Goal: Information Seeking & Learning: Learn about a topic

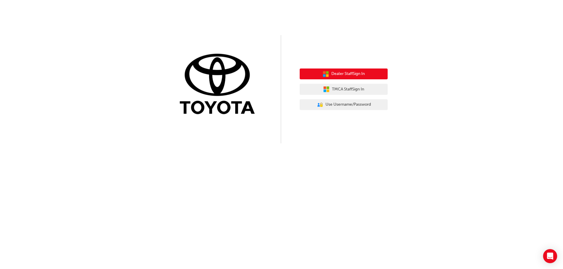
click at [355, 75] on span "Dealer Staff Sign In" at bounding box center [347, 74] width 33 height 7
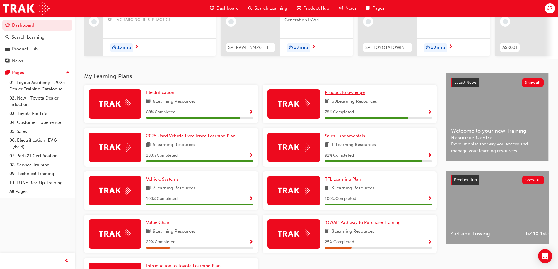
scroll to position [106, 0]
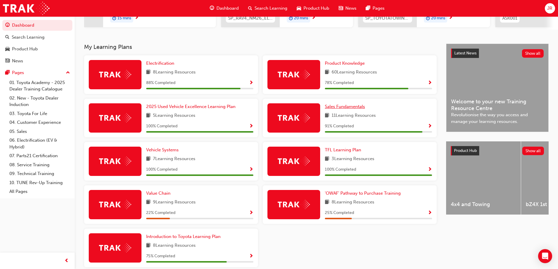
drag, startPoint x: 341, startPoint y: 105, endPoint x: 335, endPoint y: 110, distance: 7.5
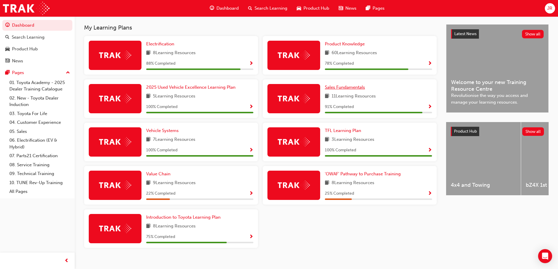
scroll to position [135, 0]
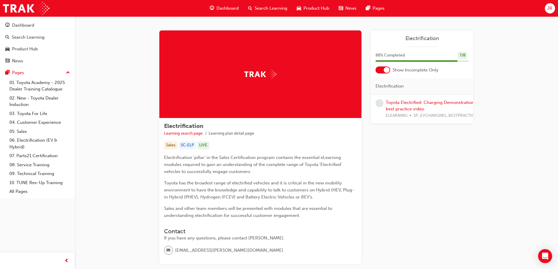
drag, startPoint x: 408, startPoint y: 106, endPoint x: 394, endPoint y: 106, distance: 14.1
click at [394, 106] on div "Toyota Electrified: Charging Demonstration best practice video ELEARNING SP_EVC…" at bounding box center [431, 109] width 91 height 20
click at [399, 102] on link "Toyota Electrified: Charging Demonstration best practice video" at bounding box center [430, 106] width 89 height 12
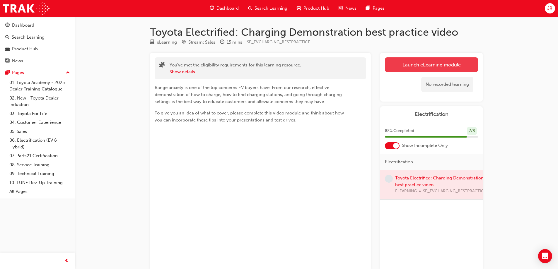
click at [430, 67] on link "Launch eLearning module" at bounding box center [431, 64] width 93 height 15
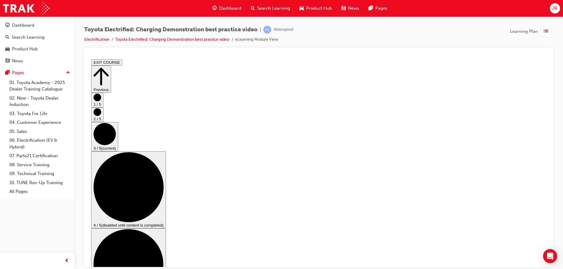
scroll to position [59, 0]
checkbox input "true"
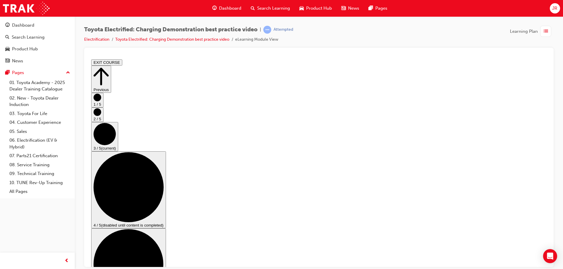
checkbox input "true"
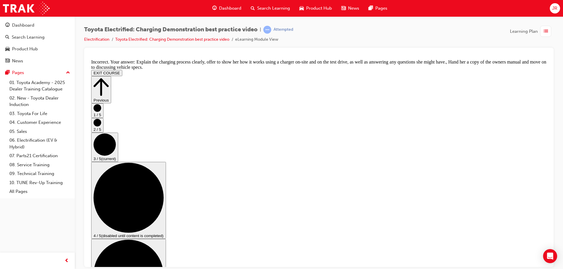
checkbox input "false"
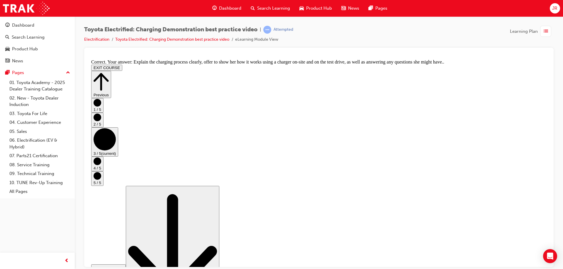
scroll to position [108, 0]
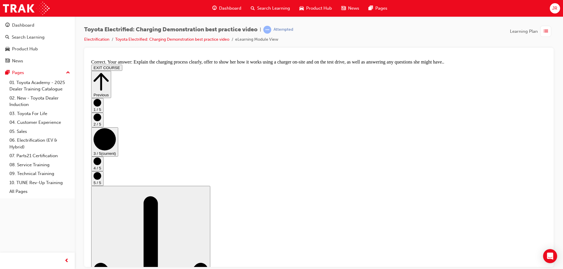
click at [101, 165] on icon "Step controls" at bounding box center [98, 161] width 8 height 8
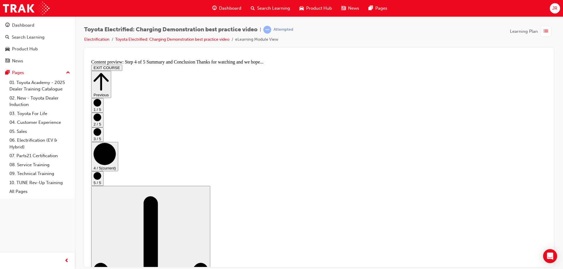
click at [101, 175] on circle "Step controls" at bounding box center [98, 176] width 8 height 8
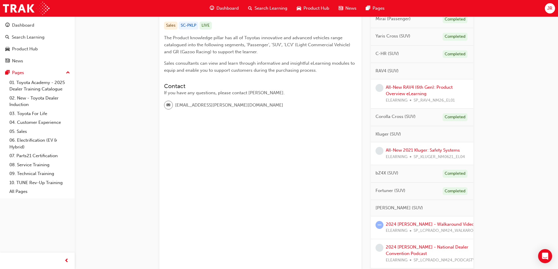
scroll to position [88, 0]
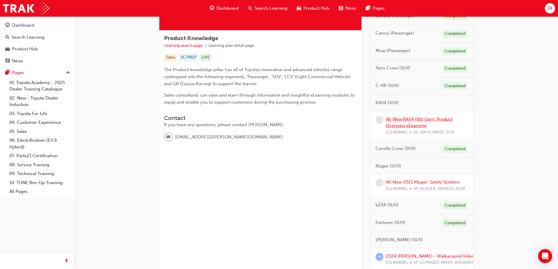
click at [405, 120] on link "All-New RAV4 (6th Gen): Product Overview eLearning" at bounding box center [419, 123] width 67 height 12
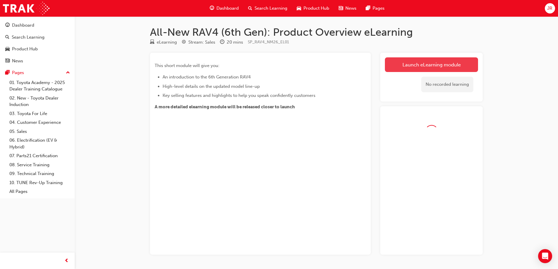
click at [460, 66] on link "Launch eLearning module" at bounding box center [431, 64] width 93 height 15
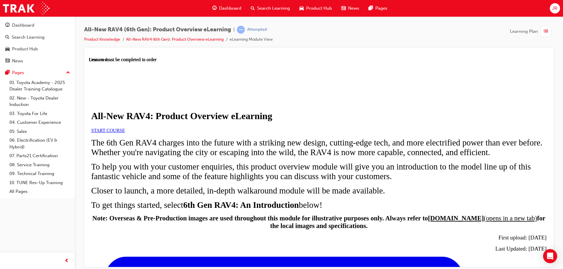
click at [125, 133] on link "START COURSE" at bounding box center [108, 130] width 34 height 5
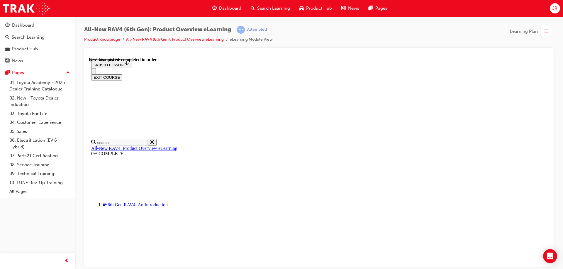
scroll to position [600, 0]
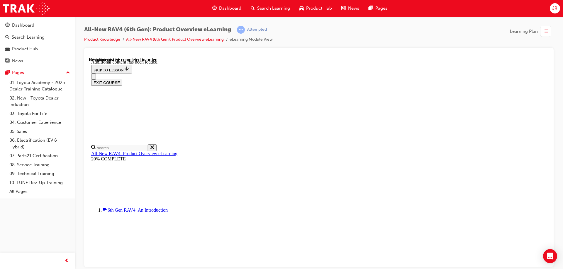
scroll to position [959, 0]
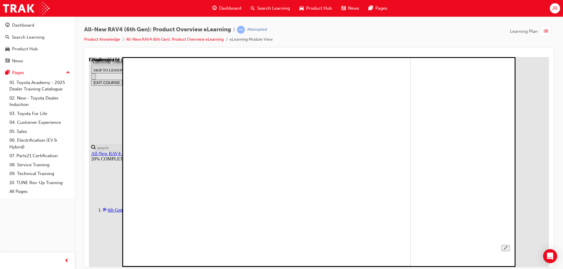
click at [507, 246] on icon "Unzoom image" at bounding box center [506, 248] width 4 height 4
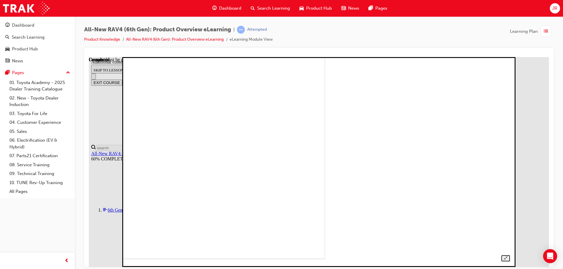
click at [296, 151] on img at bounding box center [138, 154] width 374 height 210
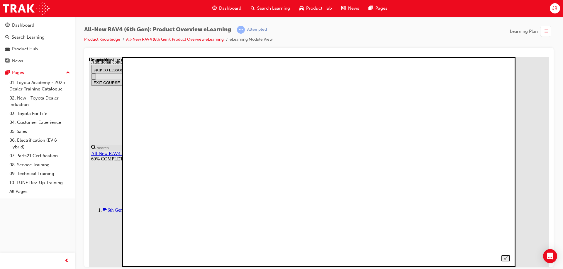
click at [279, 144] on img at bounding box center [276, 154] width 374 height 210
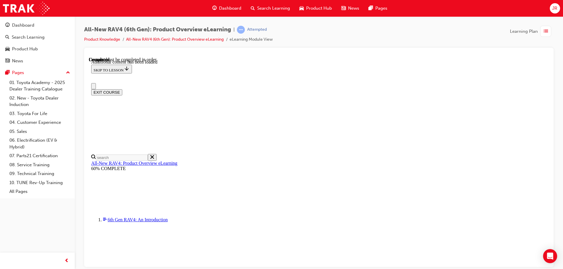
scroll to position [148, 0]
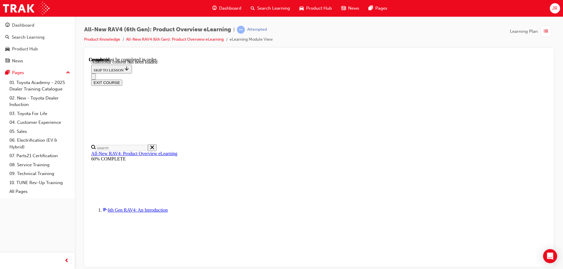
radio input "true"
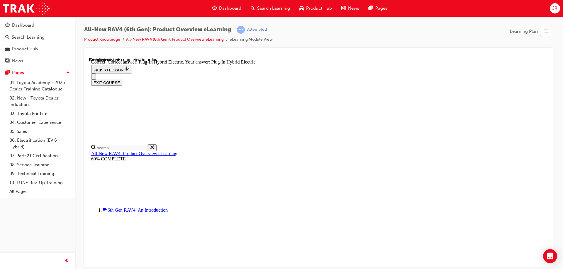
radio input "true"
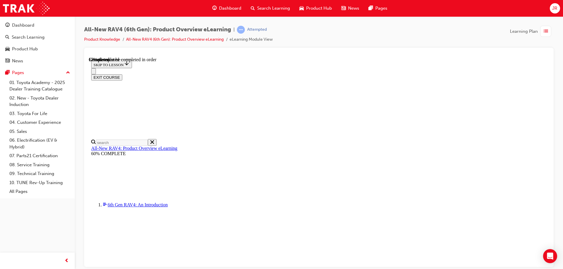
scroll to position [176, 0]
checkbox input "true"
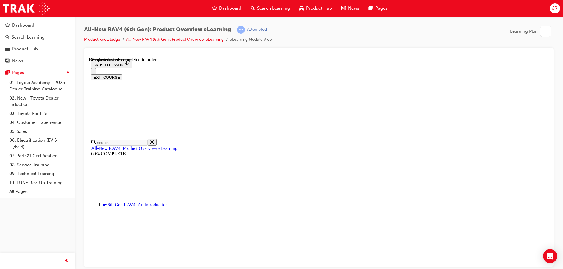
checkbox input "true"
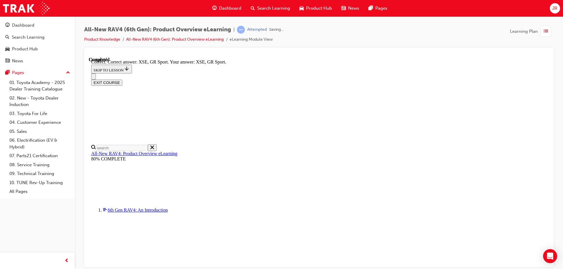
scroll to position [228, 0]
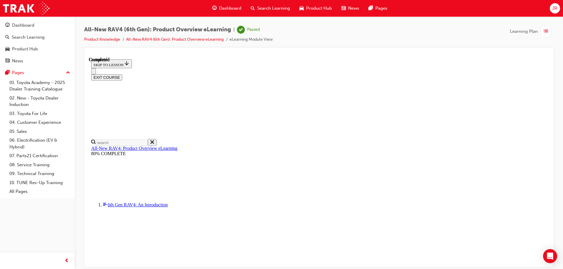
scroll to position [112, 0]
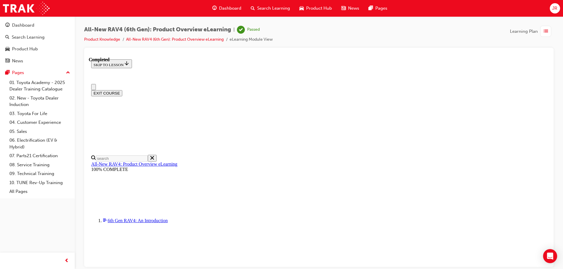
scroll to position [0, 0]
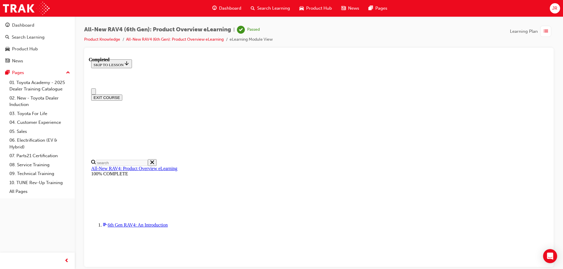
click at [122, 94] on button "EXIT COURSE" at bounding box center [106, 97] width 31 height 6
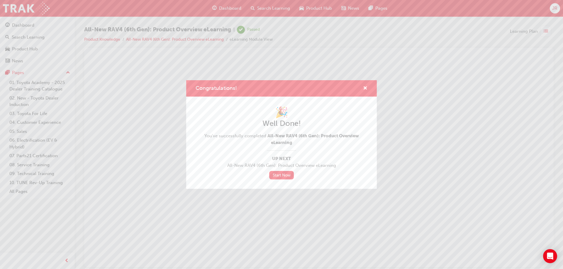
click at [362, 88] on div "Congratulations!" at bounding box center [362, 88] width 9 height 7
click at [365, 89] on span "cross-icon" at bounding box center [365, 88] width 4 height 5
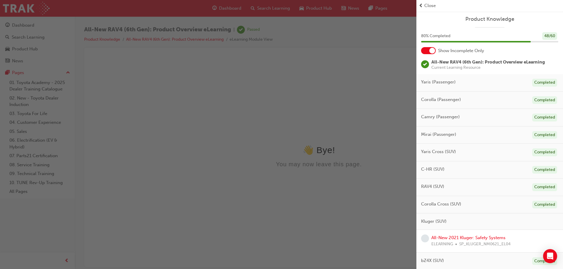
click at [428, 51] on div at bounding box center [428, 50] width 15 height 7
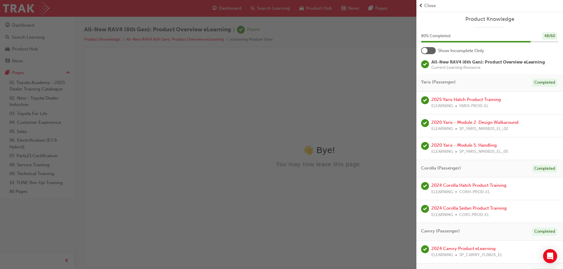
click at [430, 50] on div at bounding box center [428, 50] width 15 height 7
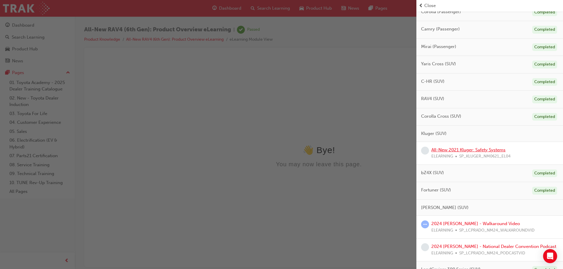
scroll to position [147, 0]
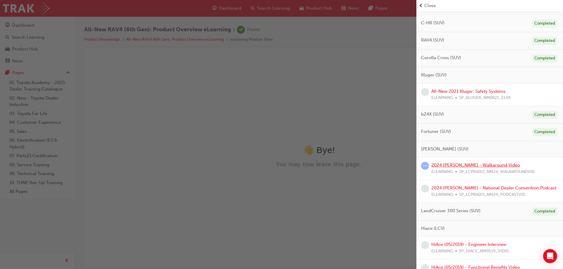
click at [469, 165] on link "2024 LC Prado - Walkaround Video" at bounding box center [475, 165] width 89 height 5
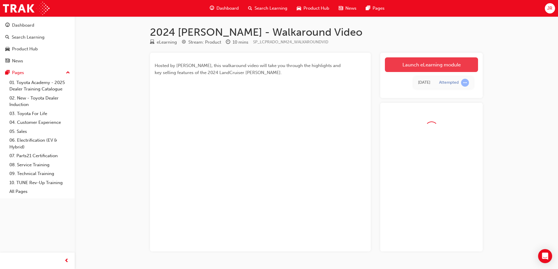
click at [426, 65] on link "Launch eLearning module" at bounding box center [431, 64] width 93 height 15
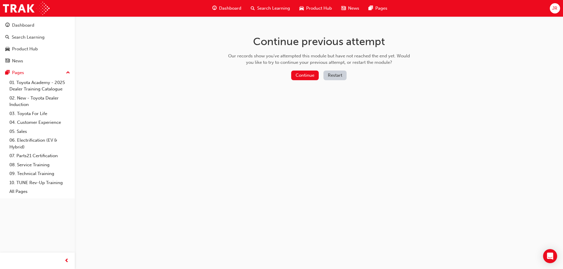
click at [288, 62] on div "Our records show you've attempted this module but have not reached the end yet.…" at bounding box center [319, 59] width 186 height 13
click at [301, 72] on button "Continue" at bounding box center [305, 76] width 28 height 10
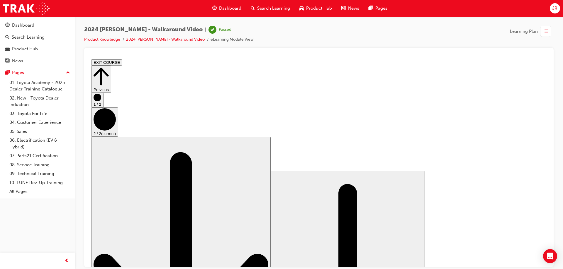
click at [122, 62] on button "EXIT COURSE" at bounding box center [106, 62] width 31 height 6
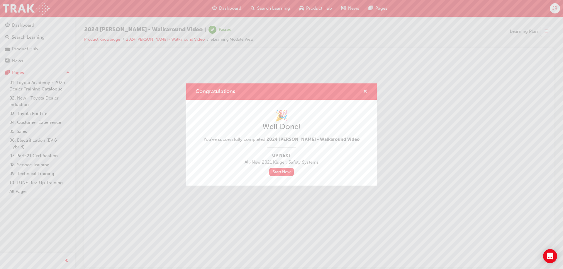
click at [365, 89] on span "cross-icon" at bounding box center [365, 91] width 4 height 5
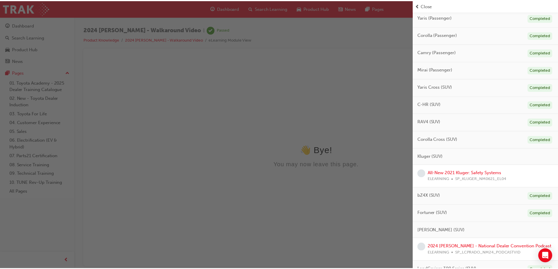
scroll to position [176, 0]
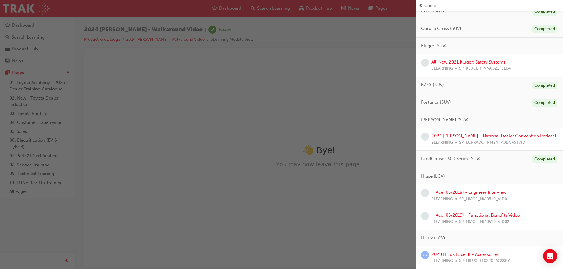
click at [377, 111] on div "button" at bounding box center [208, 134] width 416 height 269
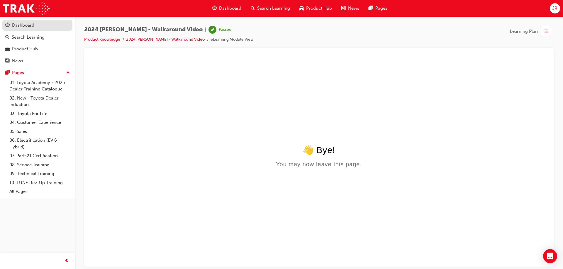
click at [36, 28] on div "Dashboard" at bounding box center [37, 25] width 64 height 7
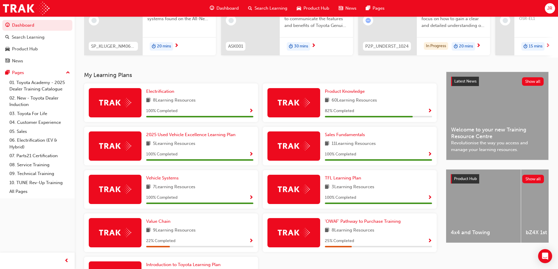
scroll to position [88, 0]
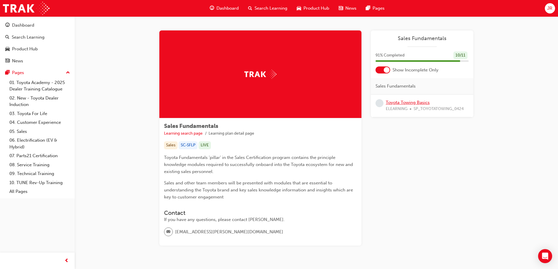
click at [412, 104] on link "Toyota Towing Basics" at bounding box center [408, 102] width 44 height 5
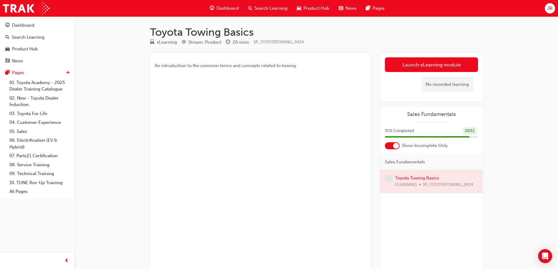
click at [467, 74] on div "No recorded learning" at bounding box center [431, 84] width 93 height 25
click at [469, 70] on link "Launch eLearning module" at bounding box center [431, 64] width 93 height 15
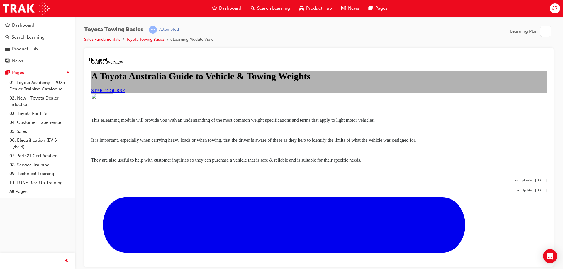
click at [202, 93] on div "A Toyota Australia Guide to Vehicle & Towing Weights START COURSE" at bounding box center [318, 82] width 455 height 22
click at [125, 93] on span "START COURSE" at bounding box center [108, 90] width 34 height 5
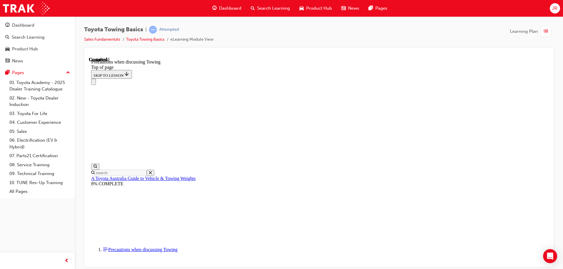
scroll to position [341, 0]
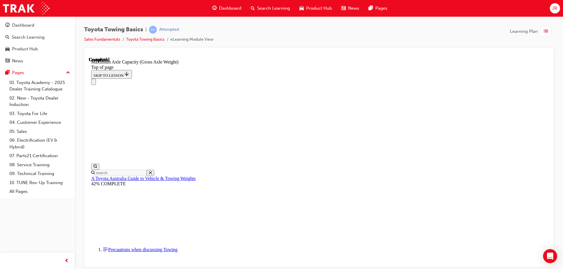
scroll to position [510, 0]
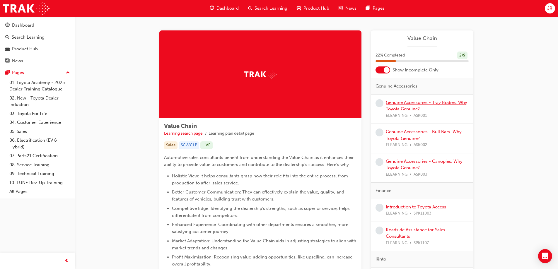
click at [452, 103] on link "Genuine Accessories - Tray Bodies. Why Toyota Genuine?" at bounding box center [427, 106] width 82 height 12
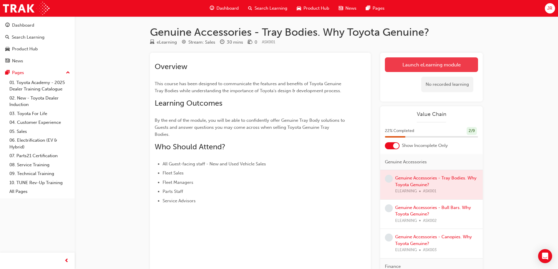
click at [422, 62] on link "Launch eLearning module" at bounding box center [431, 64] width 93 height 15
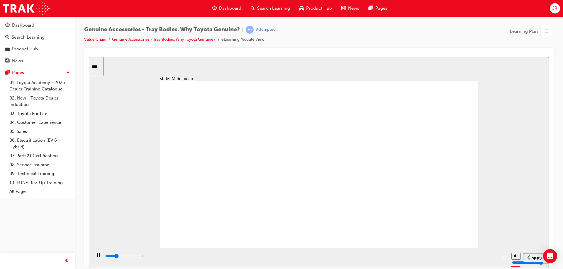
drag, startPoint x: 428, startPoint y: 123, endPoint x: 425, endPoint y: 123, distance: 3.2
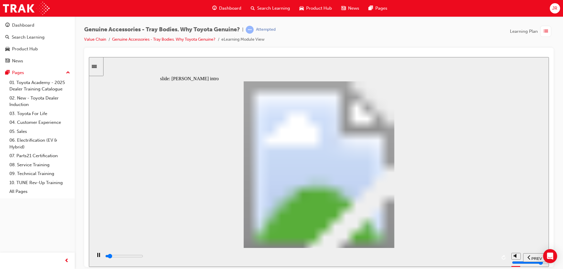
drag, startPoint x: 308, startPoint y: 96, endPoint x: 316, endPoint y: 106, distance: 12.5
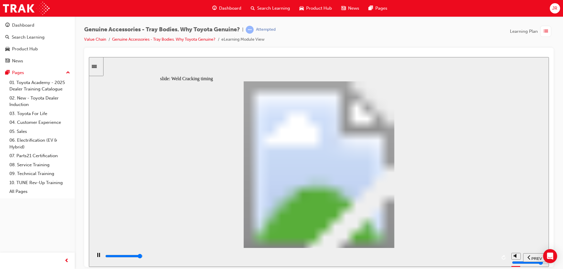
type input "21200"
type input "3"
type input "21300"
type input "4"
type input "21400"
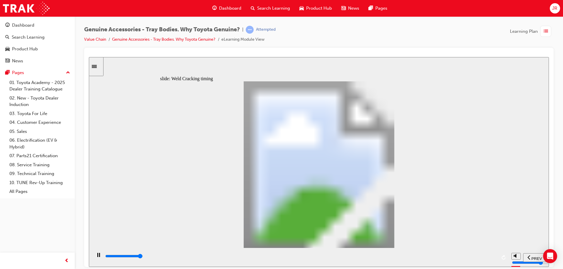
type input "5"
drag, startPoint x: 256, startPoint y: 196, endPoint x: 268, endPoint y: 182, distance: 18.9
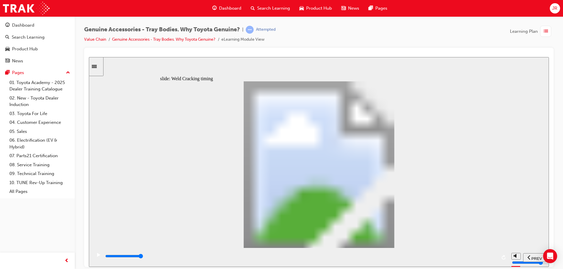
type input "8200"
drag, startPoint x: 175, startPoint y: 195, endPoint x: 209, endPoint y: 201, distance: 34.5
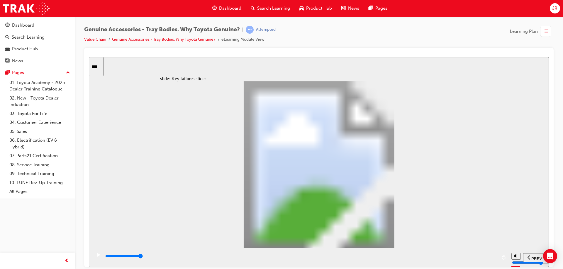
type input "2"
drag, startPoint x: 204, startPoint y: 193, endPoint x: 237, endPoint y: 197, distance: 33.6
type input "0"
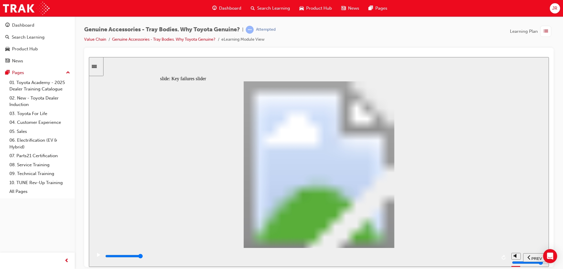
type input "3"
drag, startPoint x: 237, startPoint y: 199, endPoint x: 261, endPoint y: 200, distance: 24.4
drag, startPoint x: 266, startPoint y: 196, endPoint x: 360, endPoint y: 194, distance: 93.6
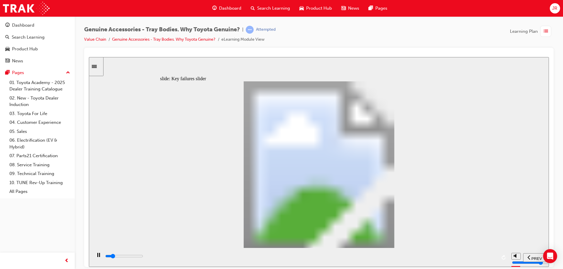
drag, startPoint x: 326, startPoint y: 173, endPoint x: 330, endPoint y: 173, distance: 4.7
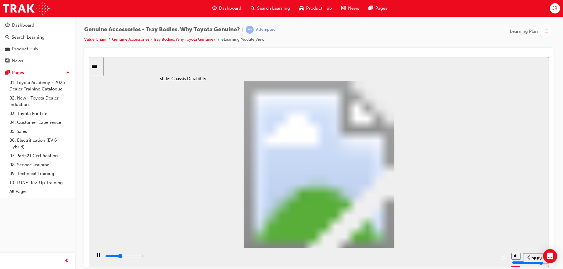
click at [485, 80] on div "slide: Chassis Durability Chassis failures are extremely expensive to repair, i…" at bounding box center [319, 162] width 460 height 210
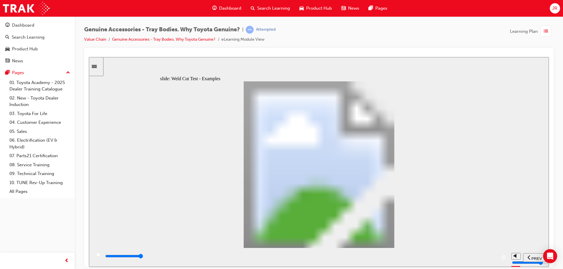
click at [496, 103] on div "slide: Weld Cut Test - Examples PASS thumbs up icon 1 Freeform 1 Freeform 2 Rec…" at bounding box center [319, 162] width 460 height 210
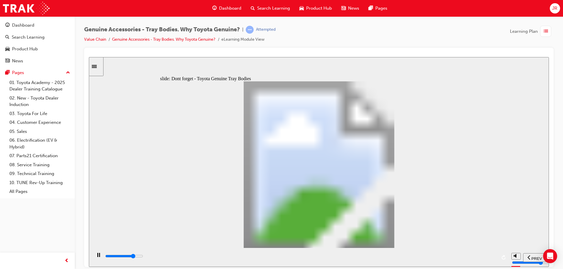
click at [481, 196] on div "slide: Chassis Mount Durability Rectangle 1 Tell me more Chassis Mount Durabili…" at bounding box center [319, 162] width 460 height 210
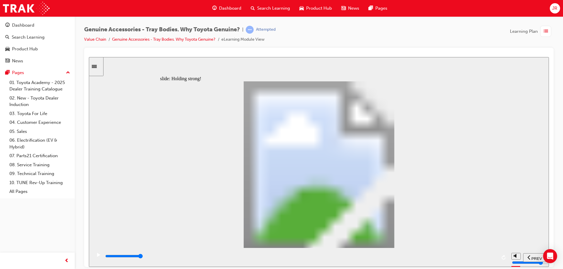
type input "12300"
radio input "true"
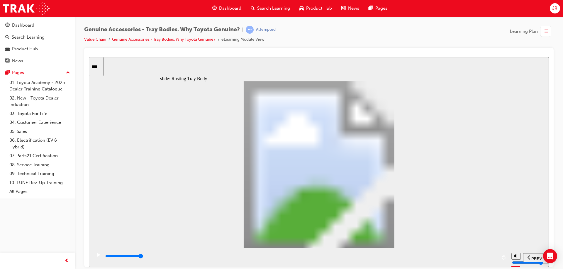
drag, startPoint x: 213, startPoint y: 199, endPoint x: 218, endPoint y: 199, distance: 5.3
type input "0"
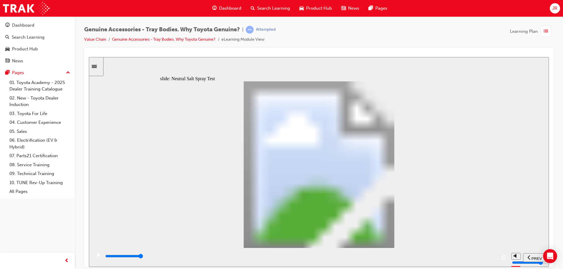
type input "1"
type input "300"
type input "2"
type input "400"
type input "3"
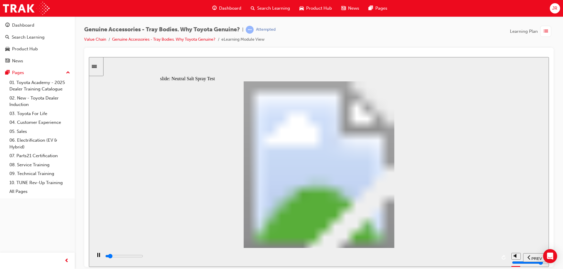
drag, startPoint x: 218, startPoint y: 198, endPoint x: 267, endPoint y: 196, distance: 48.7
type input "1200"
type input "4"
type input "1200"
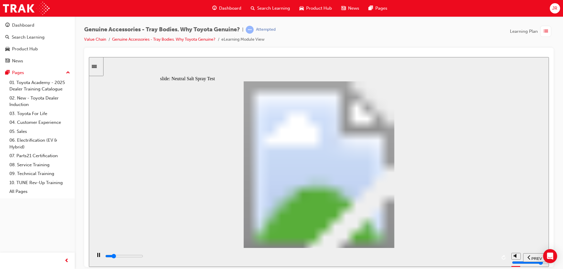
type input "5"
type input "100"
type input "6"
type input "200"
type input "7"
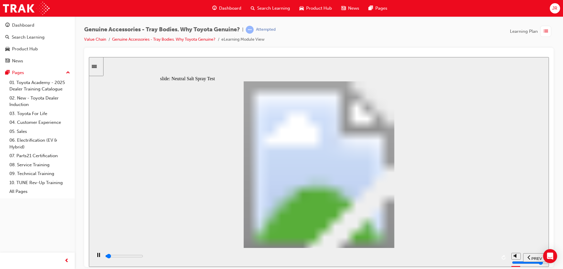
type input "100"
type input "8"
drag, startPoint x: 272, startPoint y: 195, endPoint x: 377, endPoint y: 191, distance: 105.0
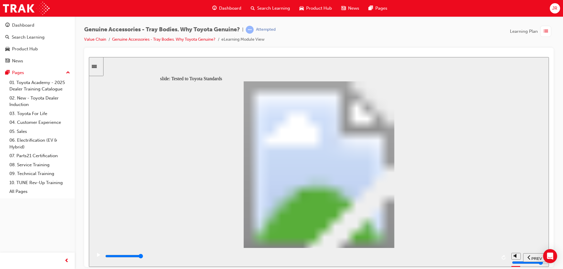
type input "13400"
drag, startPoint x: 330, startPoint y: 188, endPoint x: 328, endPoint y: 185, distance: 4.0
radio input "true"
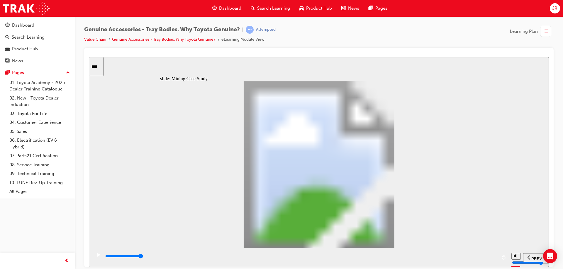
drag, startPoint x: 289, startPoint y: 159, endPoint x: 298, endPoint y: 161, distance: 9.5
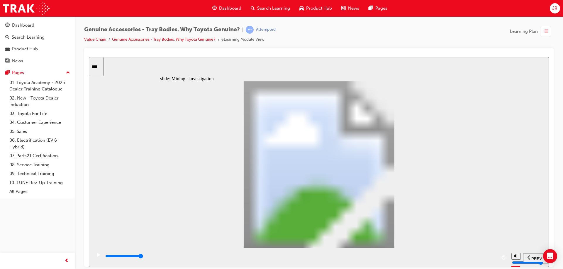
type input "36200"
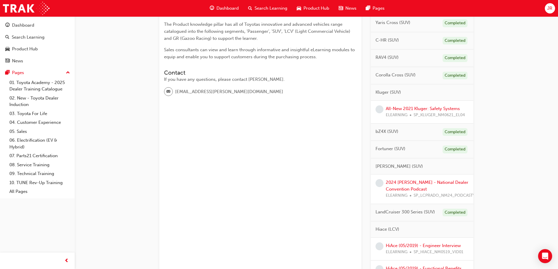
scroll to position [147, 0]
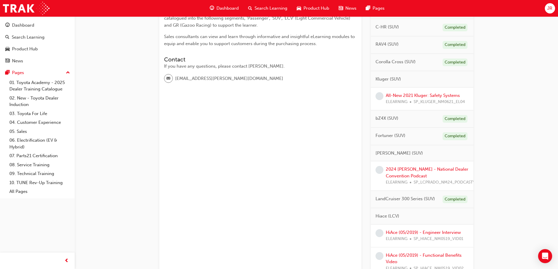
click at [425, 174] on div "2024 [PERSON_NAME] - National Dealer Convention Podcast ELEARNING SP_LCPRADO_NM…" at bounding box center [433, 176] width 94 height 20
click at [427, 172] on div "2024 [PERSON_NAME] - National Dealer Convention Podcast ELEARNING SP_LCPRADO_NM…" at bounding box center [433, 176] width 94 height 20
click at [429, 167] on link "2024 [PERSON_NAME] - National Dealer Convention Podcast" at bounding box center [427, 173] width 83 height 12
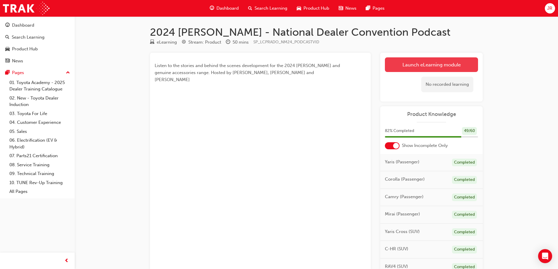
click at [431, 64] on link "Launch eLearning module" at bounding box center [431, 64] width 93 height 15
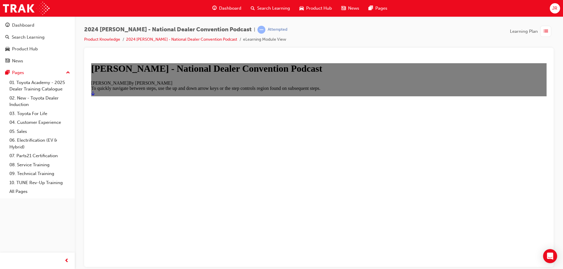
click at [95, 96] on link "Start" at bounding box center [93, 93] width 4 height 5
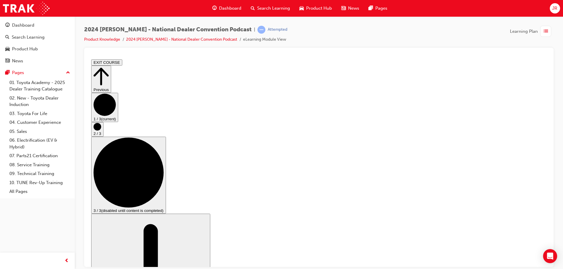
click at [103, 137] on button "2 / 3" at bounding box center [97, 129] width 12 height 15
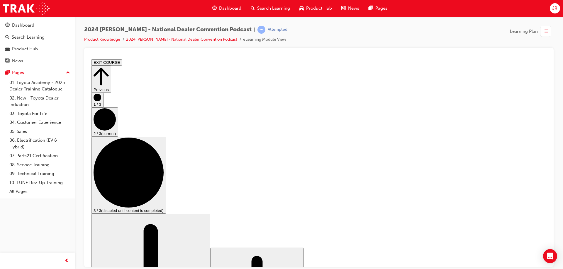
click at [532, 173] on div "1 / 3 2 / 3 (current) 3 / 3 (disabled until content is completed)" at bounding box center [318, 153] width 455 height 121
click at [164, 169] on circle "Step controls" at bounding box center [129, 172] width 70 height 70
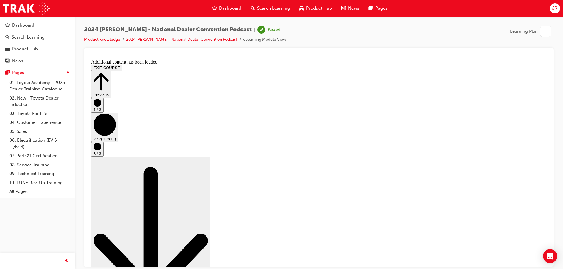
click at [122, 64] on button "EXIT COURSE" at bounding box center [106, 67] width 31 height 6
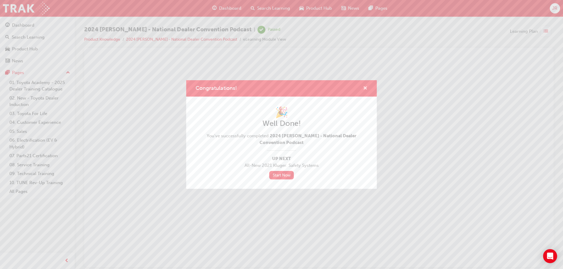
click at [366, 88] on span "cross-icon" at bounding box center [365, 88] width 4 height 5
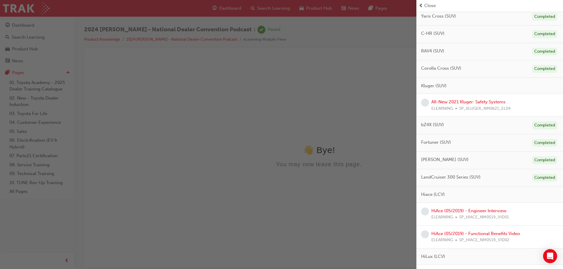
scroll to position [205, 0]
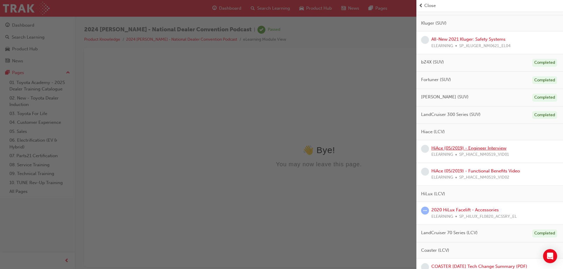
click at [465, 146] on link "HiAce (05/2019) - Engineer Interview" at bounding box center [468, 148] width 75 height 5
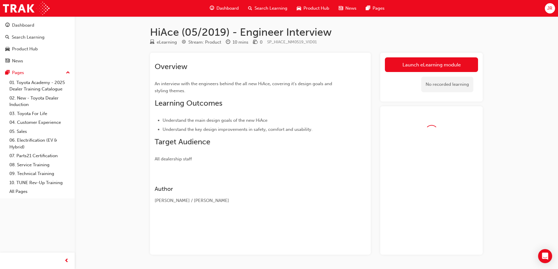
click at [413, 59] on link "Launch eLearning module" at bounding box center [431, 64] width 93 height 15
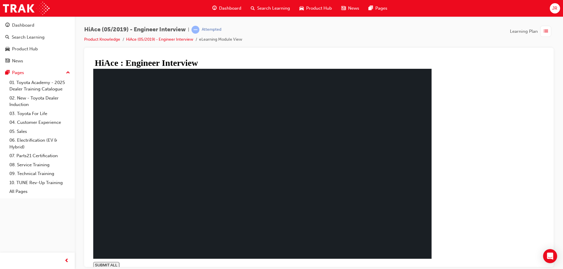
type input "0.001"
click at [432, 262] on div "SUBMIT ALL volume PREV NEXT SUBMIT FINISH" at bounding box center [262, 265] width 338 height 6
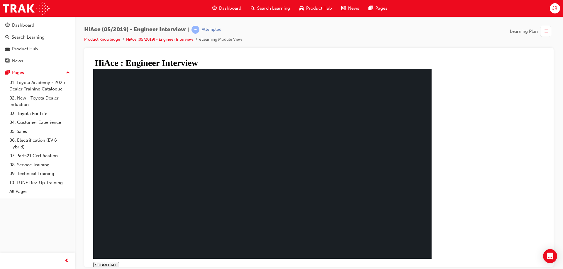
drag, startPoint x: 186, startPoint y: 165, endPoint x: 187, endPoint y: 172, distance: 6.3
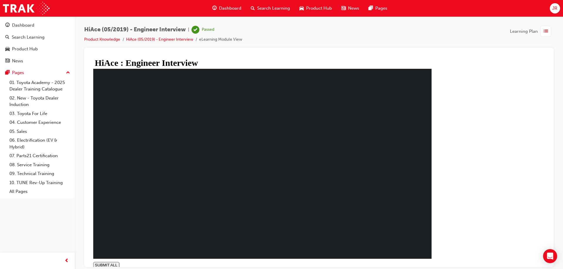
click at [116, 39] on link "Product Knowledge" at bounding box center [102, 39] width 36 height 5
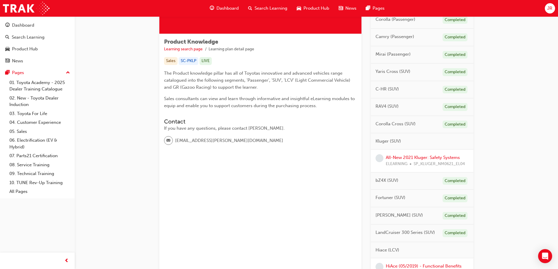
scroll to position [235, 0]
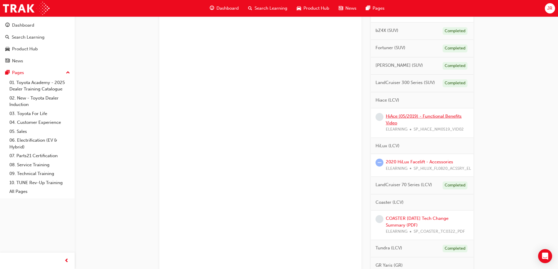
click at [420, 114] on link "HiAce (05/2019) - Functional Benefits Video" at bounding box center [424, 120] width 76 height 12
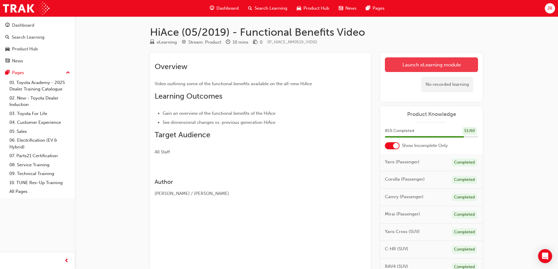
click at [459, 67] on link "Launch eLearning module" at bounding box center [431, 64] width 93 height 15
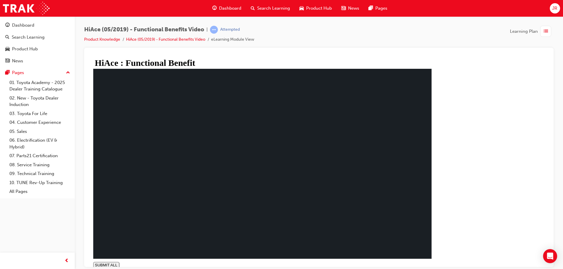
type input "0.305"
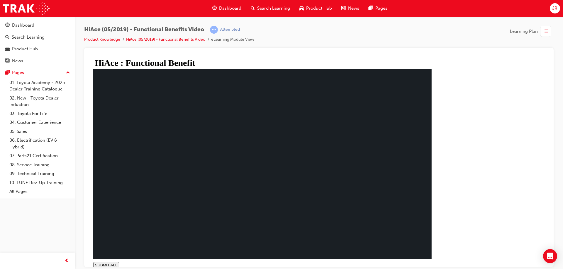
drag, startPoint x: 234, startPoint y: 143, endPoint x: 201, endPoint y: 135, distance: 33.5
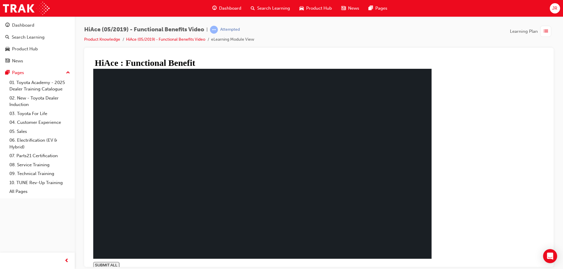
click at [111, 37] on li "Product Knowledge" at bounding box center [105, 39] width 42 height 7
click at [113, 38] on link "Product Knowledge" at bounding box center [102, 39] width 36 height 5
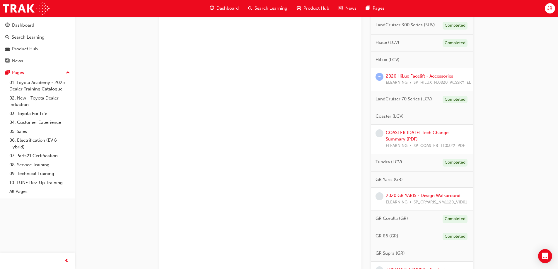
scroll to position [264, 0]
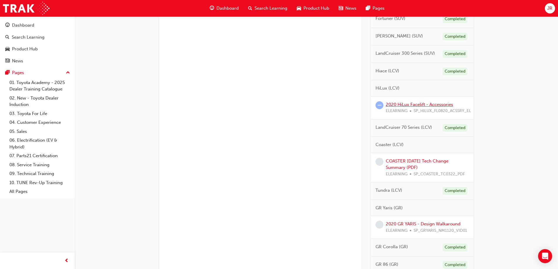
click at [433, 105] on link "2020 HiLux Facelift - Accessories" at bounding box center [419, 104] width 67 height 5
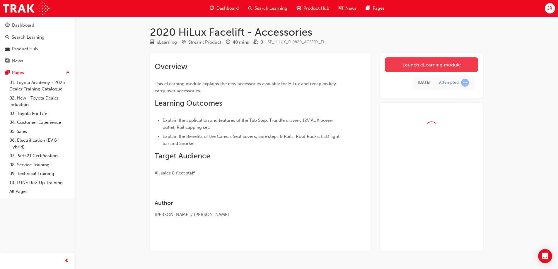
click at [436, 63] on link "Launch eLearning module" at bounding box center [431, 64] width 93 height 15
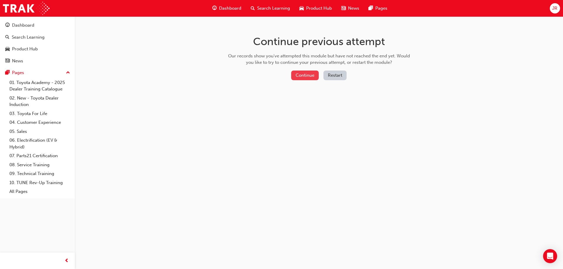
click at [306, 77] on button "Continue" at bounding box center [305, 76] width 28 height 10
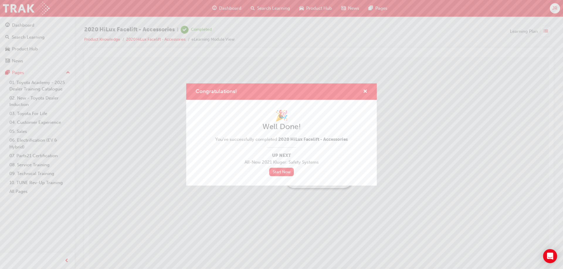
click at [114, 36] on div "Congratulations! 🎉 Well Done! You've successfully completed 2020 HiLux Facelift…" at bounding box center [281, 134] width 563 height 269
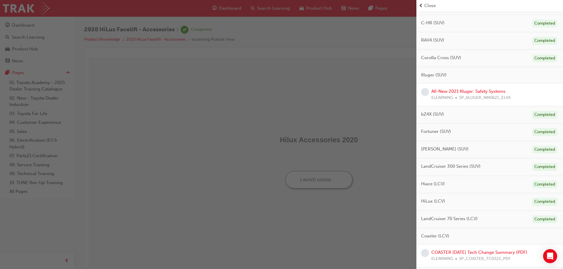
scroll to position [235, 0]
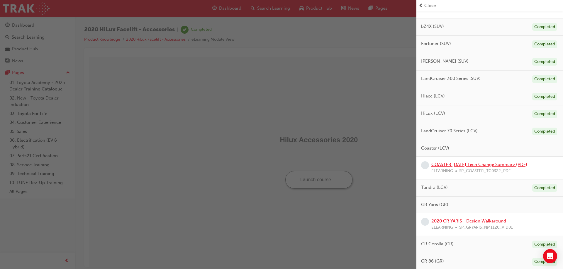
click at [474, 165] on link "COASTER March 2022 Tech Change Summary (PDF)" at bounding box center [479, 164] width 96 height 5
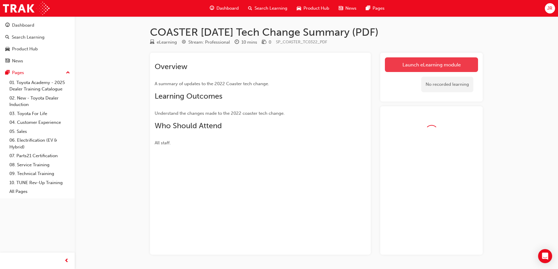
click at [447, 66] on link "Launch eLearning module" at bounding box center [431, 64] width 93 height 15
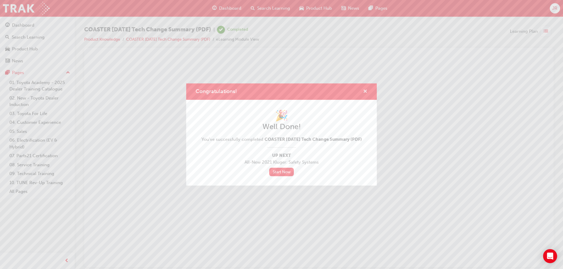
click at [365, 91] on span "cross-icon" at bounding box center [365, 91] width 4 height 5
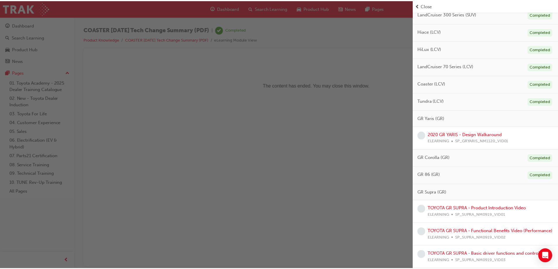
scroll to position [293, 0]
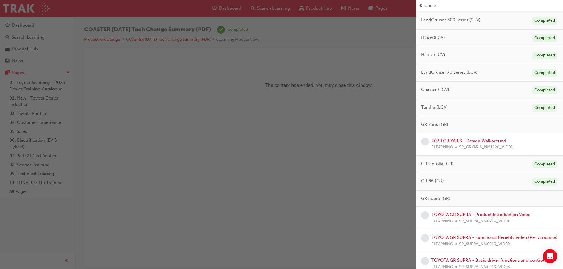
click at [485, 143] on link "2020 GR YARIS - Design Walkaround" at bounding box center [468, 140] width 75 height 5
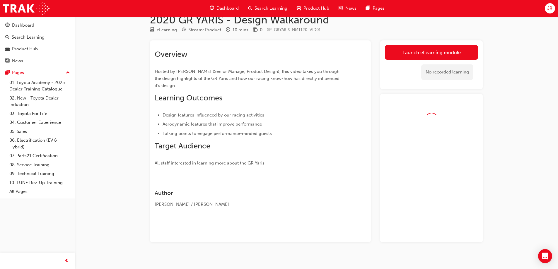
scroll to position [19, 0]
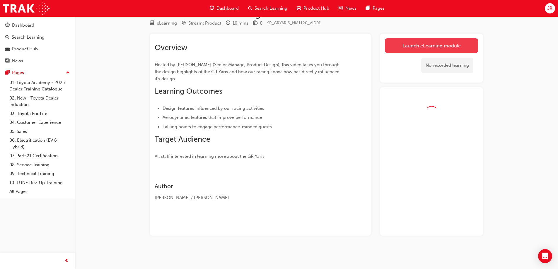
click at [437, 48] on link "Launch eLearning module" at bounding box center [431, 45] width 93 height 15
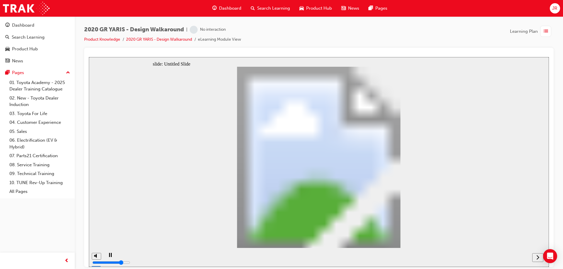
click at [539, 259] on icon "next" at bounding box center [537, 257] width 3 height 5
click at [539, 258] on icon "next" at bounding box center [538, 257] width 3 height 4
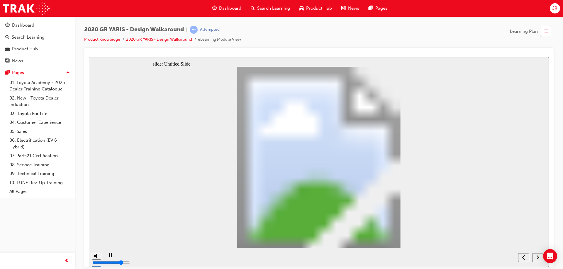
click at [539, 258] on nav "slide navigation" at bounding box center [530, 257] width 25 height 19
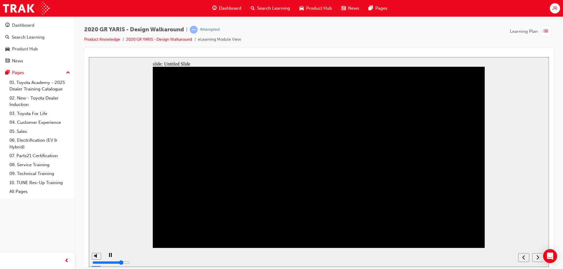
click at [539, 258] on nav "slide navigation" at bounding box center [530, 257] width 25 height 19
click at [538, 257] on icon "next" at bounding box center [537, 257] width 3 height 5
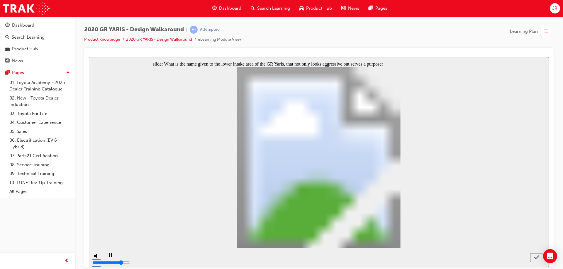
click at [538, 257] on icon "submit" at bounding box center [536, 257] width 5 height 5
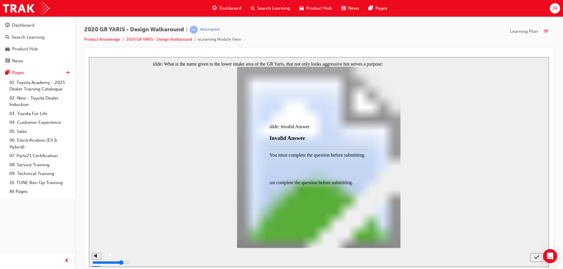
click at [538, 257] on div at bounding box center [319, 162] width 460 height 210
click at [293, 214] on div at bounding box center [318, 214] width 123 height 0
click at [305, 168] on div "You must complete the question before submitting. You must complete the questio…" at bounding box center [318, 183] width 123 height 62
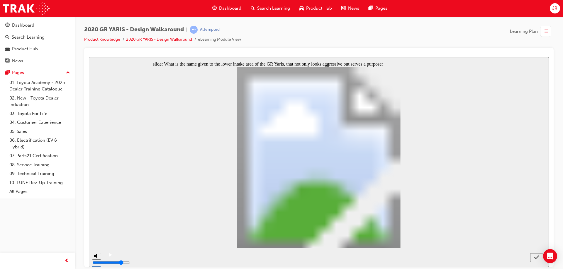
radio input "true"
click at [534, 259] on icon "submit" at bounding box center [536, 257] width 5 height 5
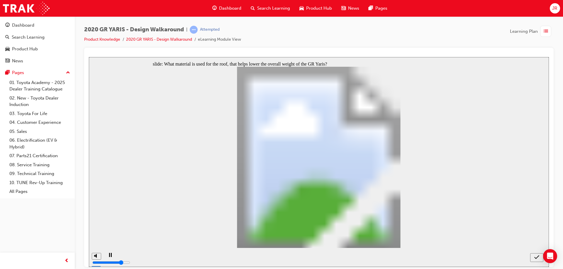
radio input "true"
click at [537, 259] on icon "submit" at bounding box center [536, 257] width 5 height 5
radio input "true"
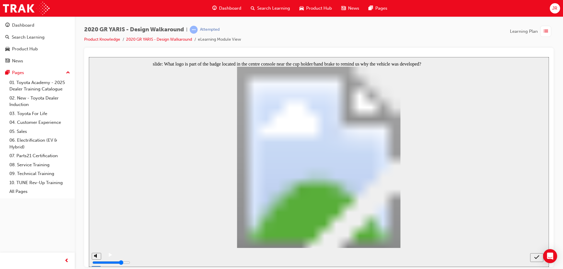
click at [537, 260] on button "submit" at bounding box center [536, 257] width 13 height 9
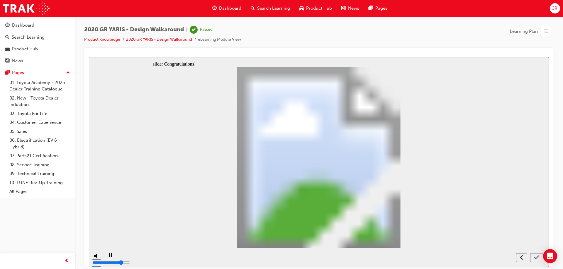
click at [534, 259] on icon "submit" at bounding box center [536, 257] width 5 height 5
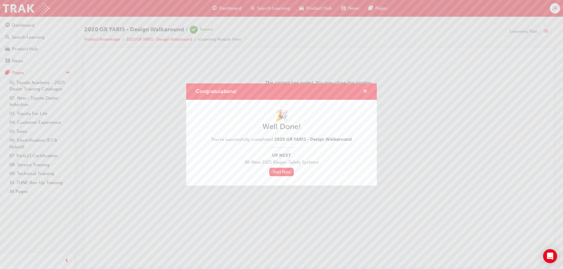
click at [365, 91] on span "cross-icon" at bounding box center [365, 91] width 4 height 5
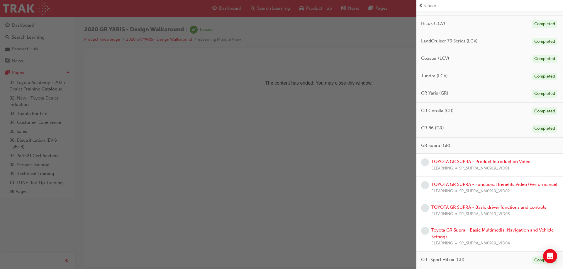
scroll to position [331, 0]
click at [470, 159] on link "TOYOTA GR SUPRA - Product Introduction Video" at bounding box center [480, 161] width 99 height 5
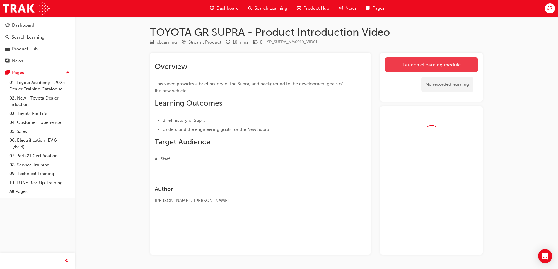
click at [468, 65] on link "Launch eLearning module" at bounding box center [431, 64] width 93 height 15
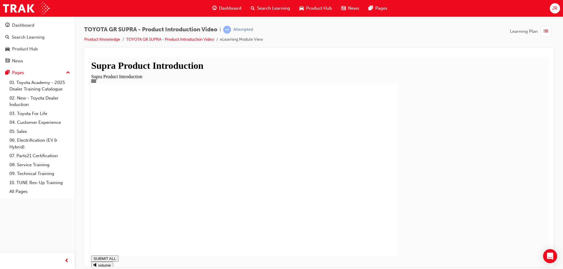
click at [540, 259] on div "SUBMIT ALL volume pause replay PREV NEXT SUBMIT FINISH" at bounding box center [318, 193] width 455 height 219
click at [540, 259] on div "Submit 1968 1978 1988 2008 1. What year was the rst generation Supra introduce…" at bounding box center [318, 193] width 455 height 219
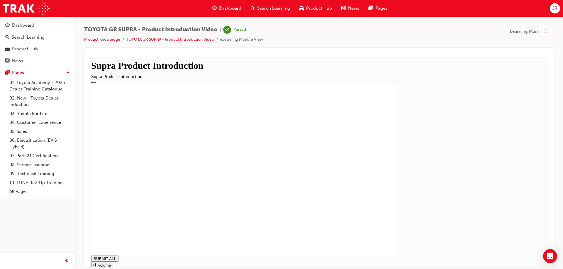
type input "1"
click at [104, 39] on link "Product Knowledge" at bounding box center [102, 39] width 36 height 5
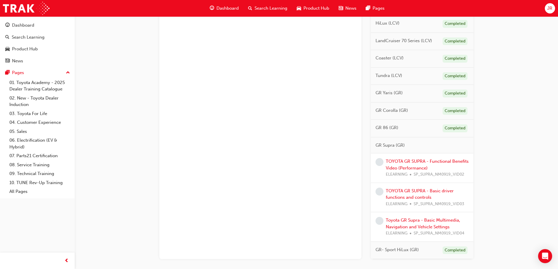
scroll to position [362, 0]
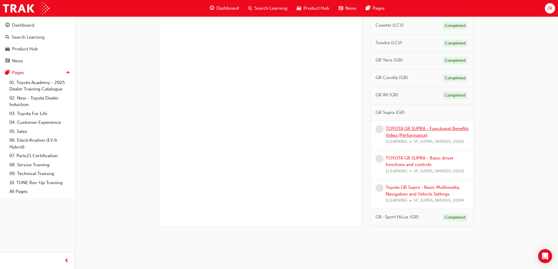
click at [415, 131] on link "TOYOTA GR SUPRA - Functional Benefits Video (Performance)" at bounding box center [427, 132] width 83 height 12
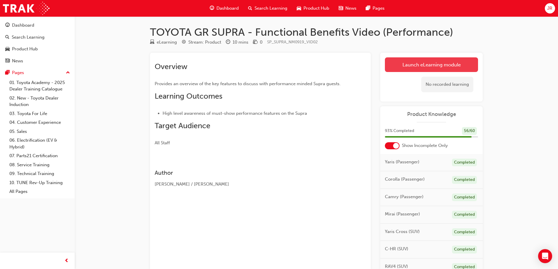
click at [427, 67] on link "Launch eLearning module" at bounding box center [431, 64] width 93 height 15
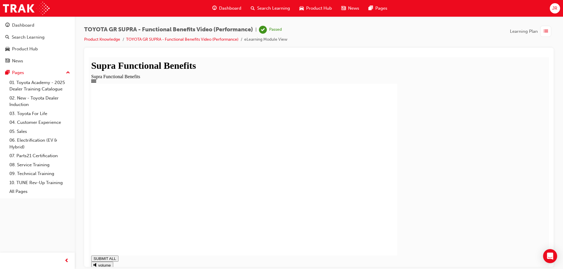
click at [166, 35] on div "TOYOTA GR SUPRA - Functional Benefits Video (Performance) | Passed Product Know…" at bounding box center [185, 34] width 203 height 17
click at [111, 42] on li "Product Knowledge" at bounding box center [105, 39] width 42 height 7
type input "1"
click at [114, 40] on link "Product Knowledge" at bounding box center [102, 39] width 36 height 5
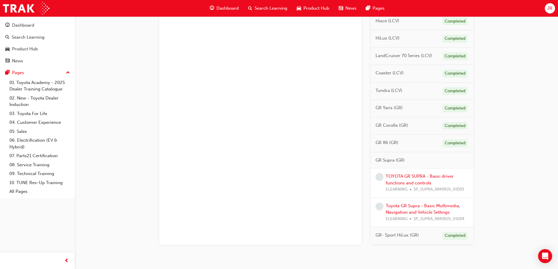
scroll to position [332, 0]
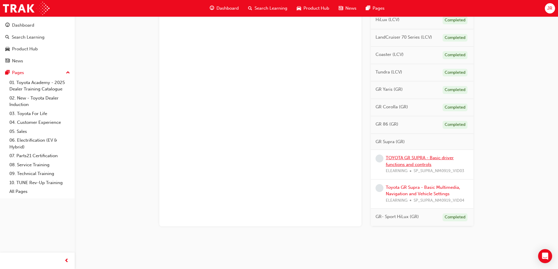
click at [404, 162] on link "TOYOTA GR SUPRA - Basic driver functions and controls" at bounding box center [420, 161] width 68 height 12
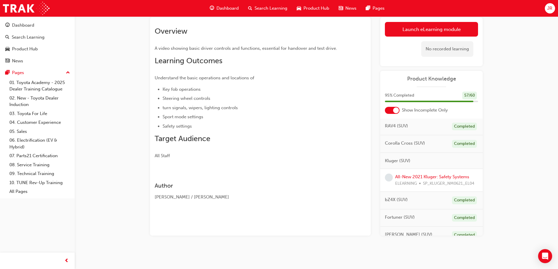
scroll to position [59, 0]
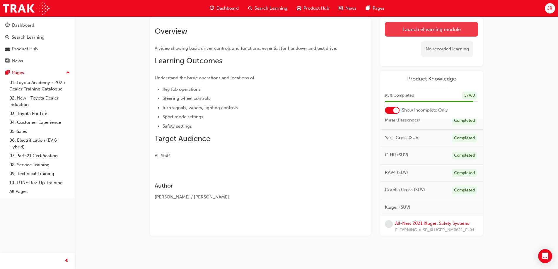
click at [446, 28] on link "Launch eLearning module" at bounding box center [431, 29] width 93 height 15
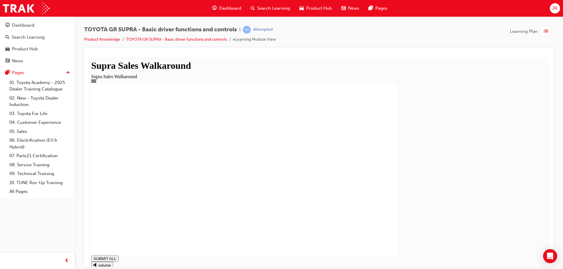
type input "0.557"
click at [194, 40] on link "TOYOTA GR SUPRA - Basic driver functions and controls" at bounding box center [176, 39] width 101 height 5
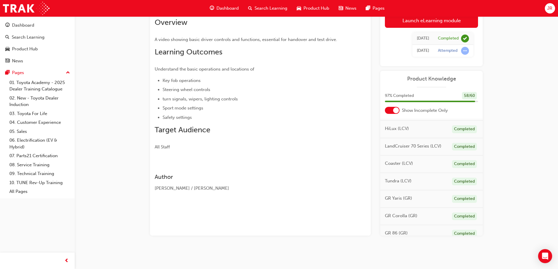
scroll to position [339, 0]
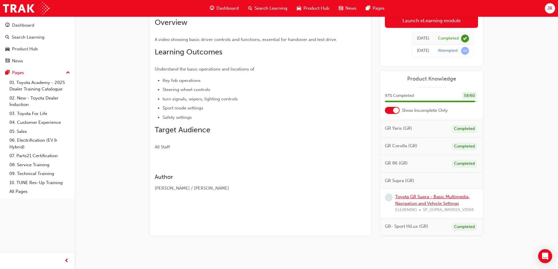
click at [446, 198] on link "Toyota GR Supra - Basic Multimedia, Navigation and Vehicle Settings" at bounding box center [432, 200] width 74 height 12
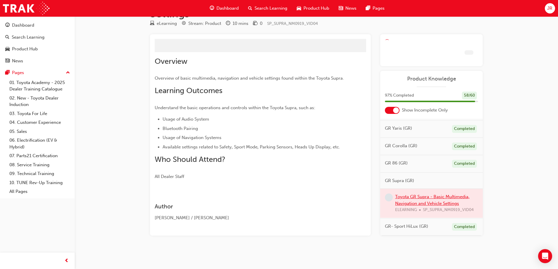
scroll to position [48, 0]
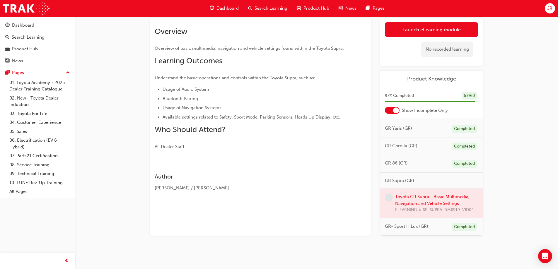
click at [429, 203] on div at bounding box center [432, 203] width 103 height 29
click at [427, 22] on link "Launch eLearning module" at bounding box center [431, 29] width 93 height 15
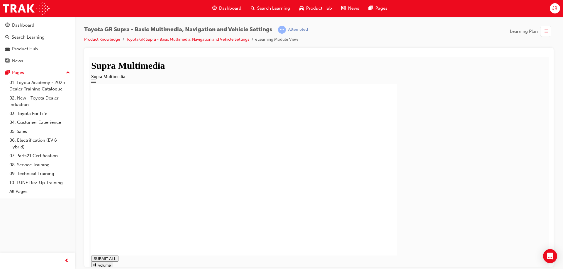
type input "0.541"
click at [172, 41] on link "Toyota GR Supra - Basic Multimedia, Navigation and Vehicle Settings" at bounding box center [187, 39] width 123 height 5
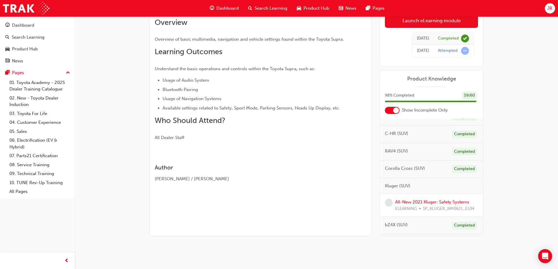
scroll to position [88, 0]
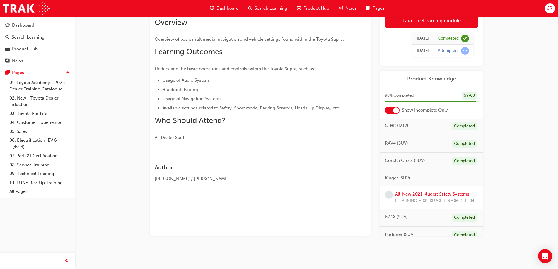
click at [422, 196] on link "All-New 2021 Kluger: Safety Systems" at bounding box center [432, 194] width 74 height 5
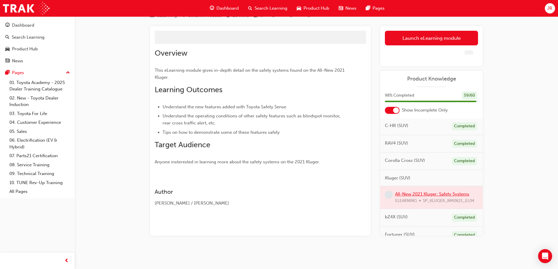
scroll to position [35, 0]
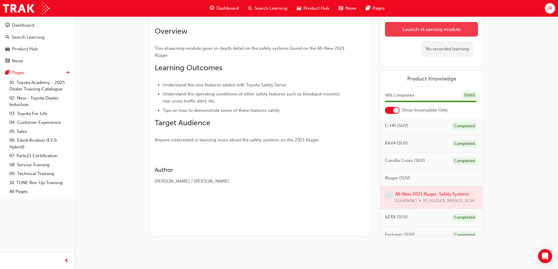
click at [419, 31] on link "Launch eLearning module" at bounding box center [431, 29] width 93 height 15
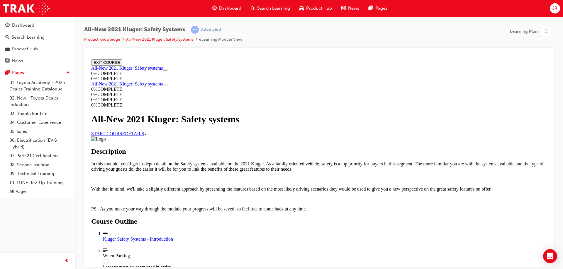
click at [271, 136] on div "START COURSE DETAILS More Caret pointing down" at bounding box center [318, 133] width 455 height 5
click at [125, 136] on link "START COURSE" at bounding box center [108, 133] width 34 height 5
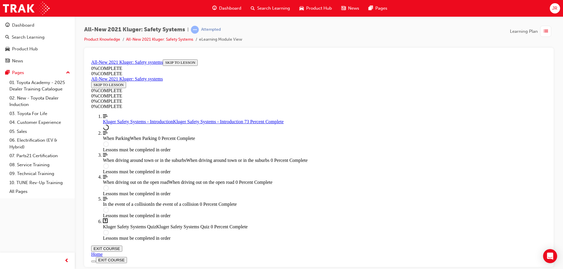
scroll to position [176, 0]
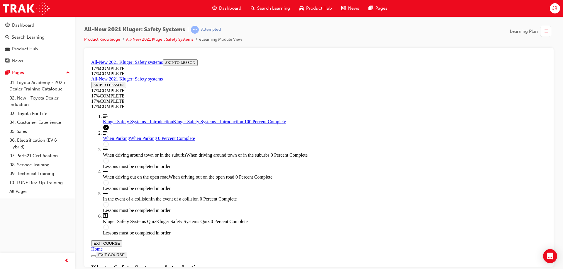
scroll to position [836, 0]
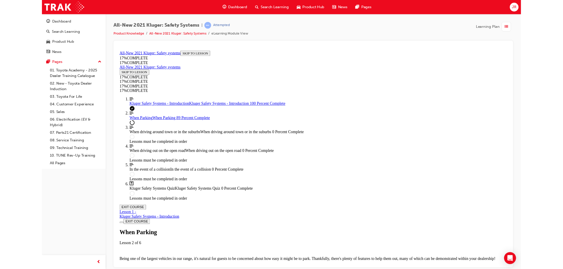
scroll to position [1905, 0]
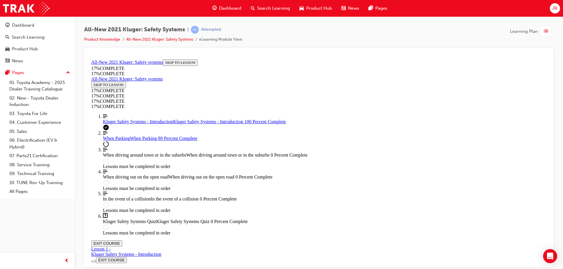
scroll to position [1953, 0]
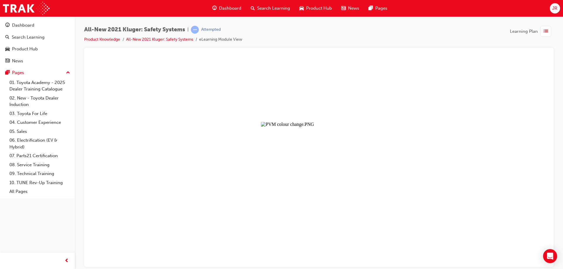
click at [376, 164] on button "Unzoom image" at bounding box center [319, 162] width 460 height 210
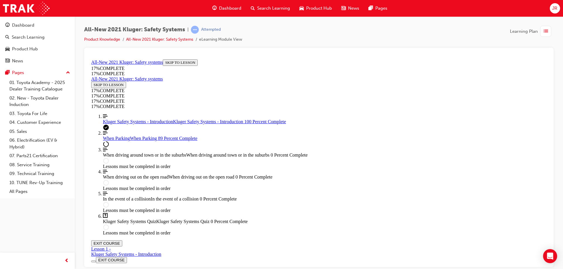
scroll to position [1982, 0]
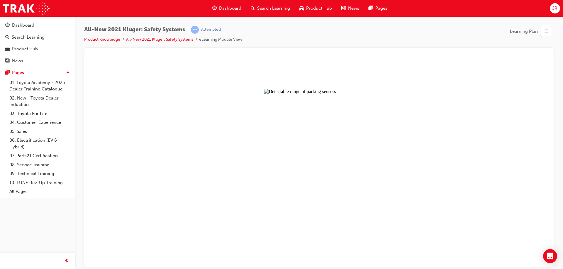
click at [299, 166] on button "Unzoom image" at bounding box center [319, 162] width 460 height 210
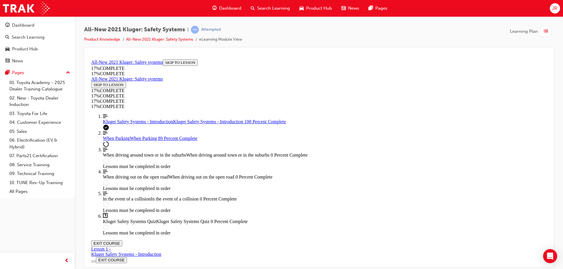
scroll to position [405, 0]
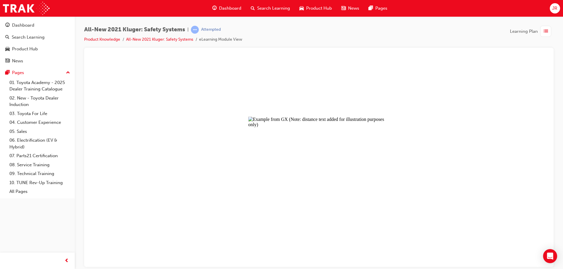
click at [299, 165] on button "Unzoom image" at bounding box center [319, 162] width 460 height 210
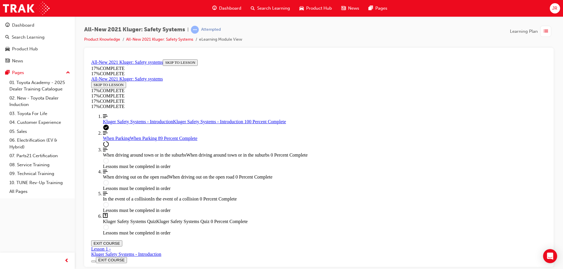
scroll to position [698, 0]
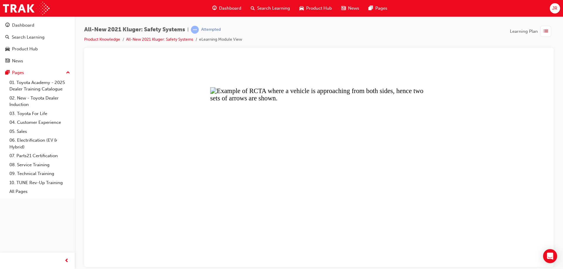
click at [325, 158] on button "Unzoom image" at bounding box center [319, 162] width 460 height 210
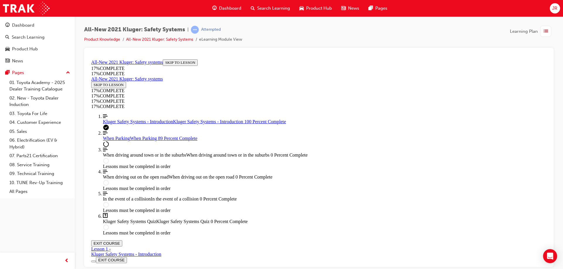
scroll to position [844, 0]
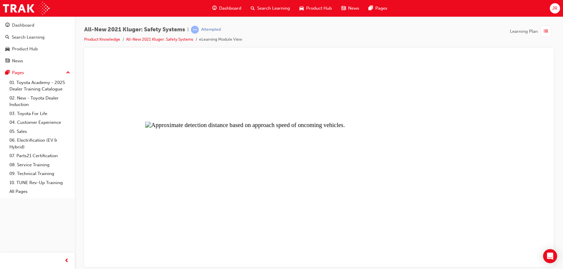
click at [374, 133] on button "Unzoom image" at bounding box center [319, 162] width 460 height 210
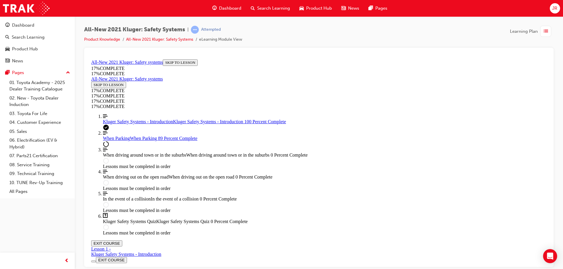
scroll to position [991, 0]
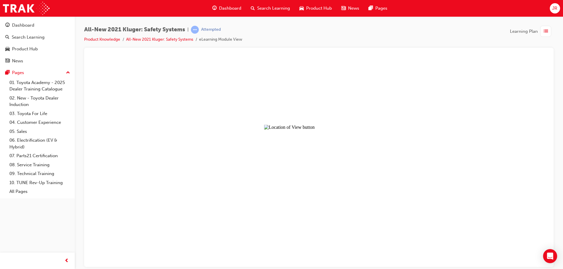
click at [328, 165] on button "Unzoom image" at bounding box center [319, 162] width 460 height 210
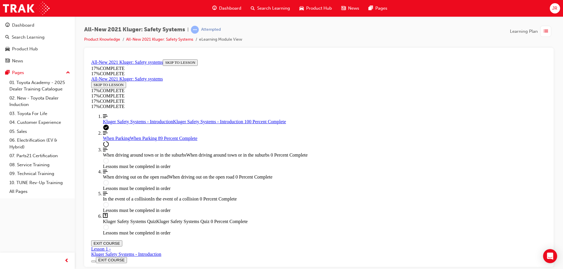
scroll to position [1225, 0]
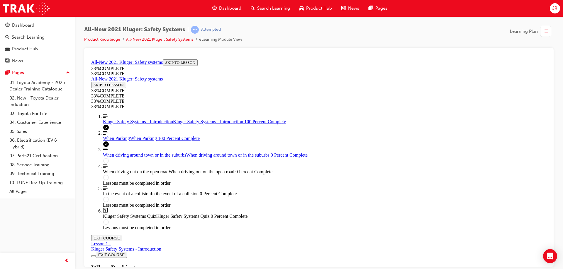
scroll to position [2152, 0]
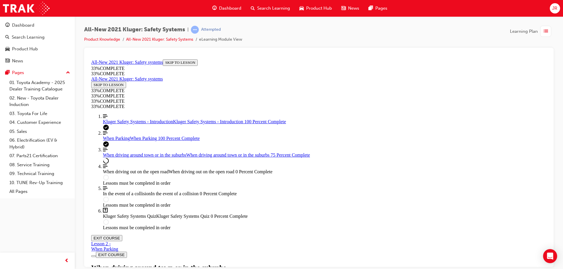
scroll to position [224, 0]
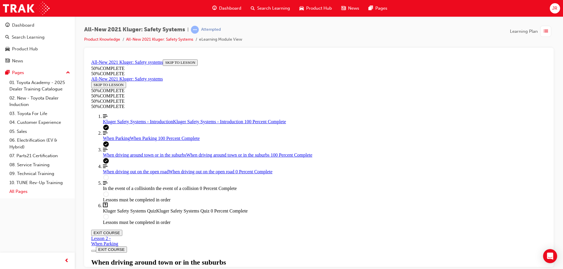
scroll to position [1210, 0]
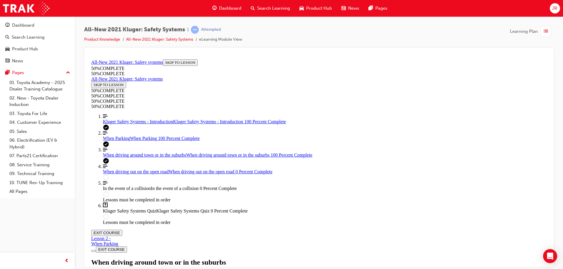
drag, startPoint x: 445, startPoint y: 325, endPoint x: 357, endPoint y: 257, distance: 111.4
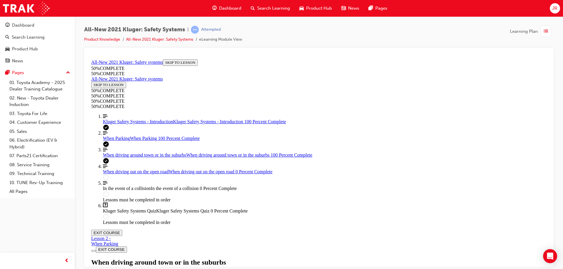
drag, startPoint x: 362, startPoint y: 140, endPoint x: 363, endPoint y: 137, distance: 3.3
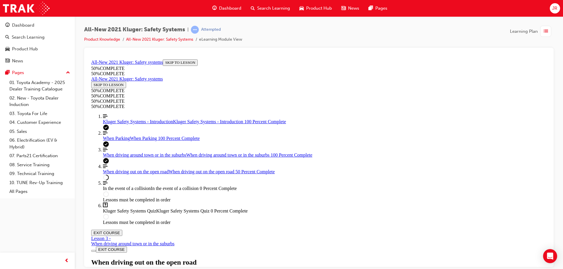
scroll to position [1360, 0]
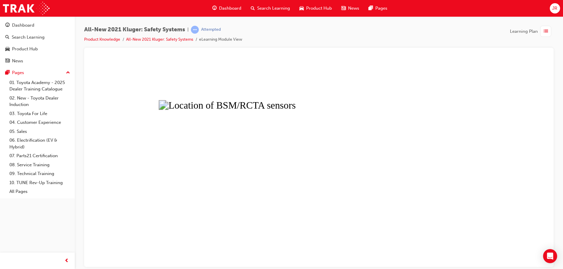
click at [284, 116] on button "Unzoom image" at bounding box center [319, 162] width 460 height 210
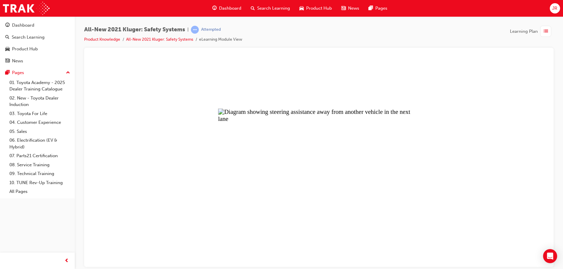
click at [295, 215] on button "Unzoom image" at bounding box center [319, 162] width 460 height 210
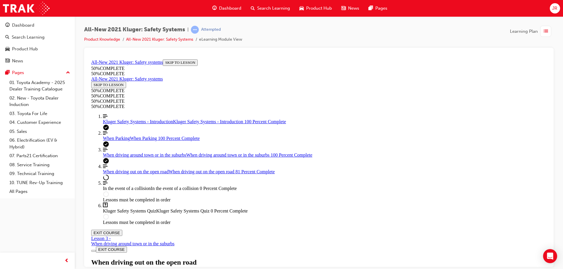
scroll to position [352, 0]
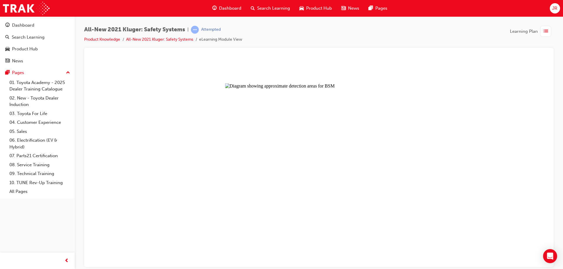
click at [345, 228] on button "Unzoom image" at bounding box center [319, 162] width 460 height 210
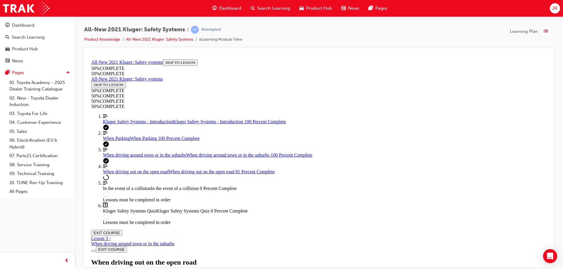
scroll to position [762, 0]
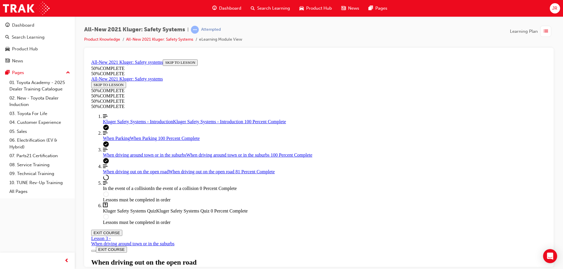
scroll to position [967, 0]
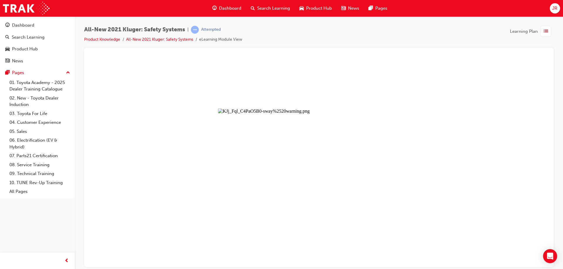
click at [339, 130] on button "Unzoom image" at bounding box center [319, 162] width 460 height 210
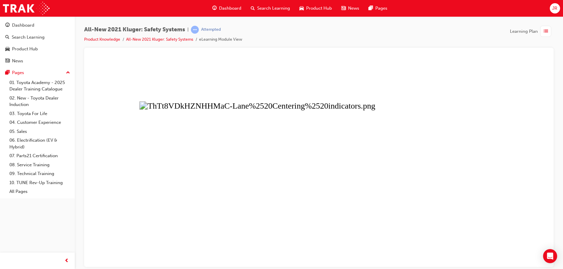
click at [320, 193] on button "Unzoom image" at bounding box center [319, 162] width 460 height 210
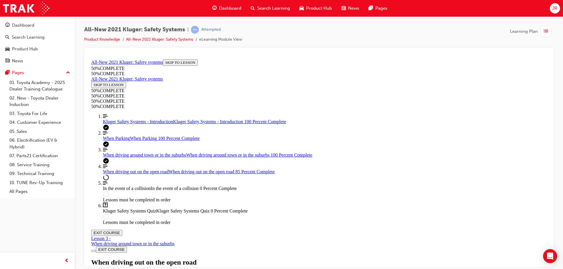
scroll to position [2474, 0]
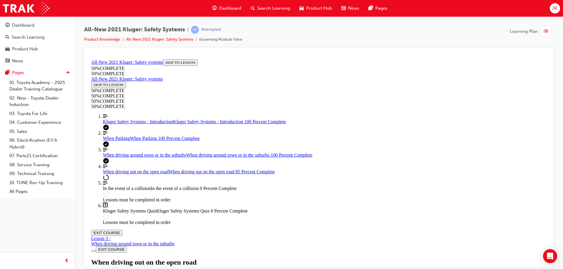
drag, startPoint x: 425, startPoint y: 258, endPoint x: 442, endPoint y: 259, distance: 17.1
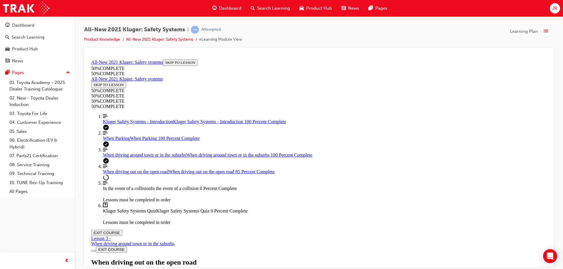
scroll to position [3175, 0]
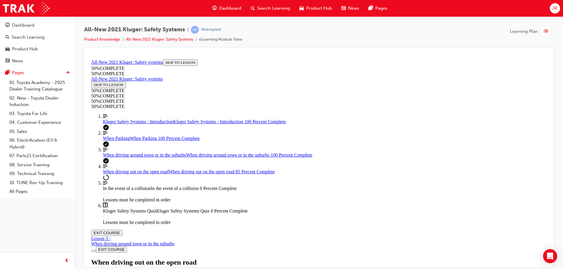
scroll to position [2063, 0]
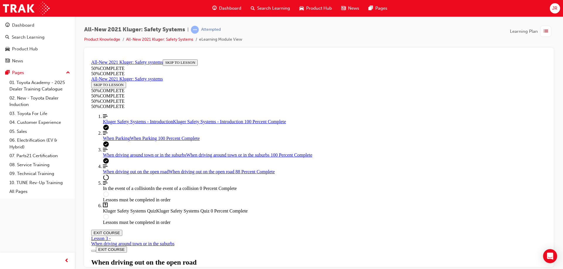
scroll to position [2887, 0]
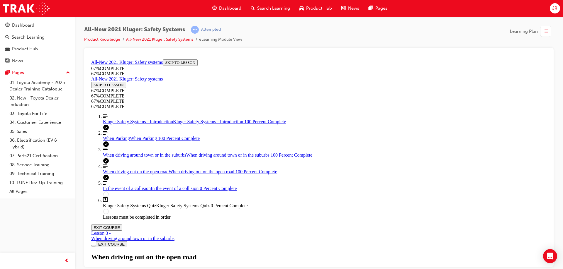
scroll to position [3482, 0]
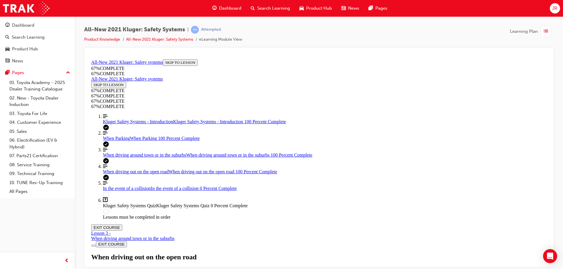
scroll to position [3504, 0]
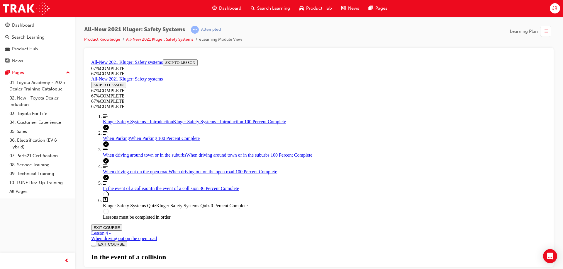
scroll to position [0, 0]
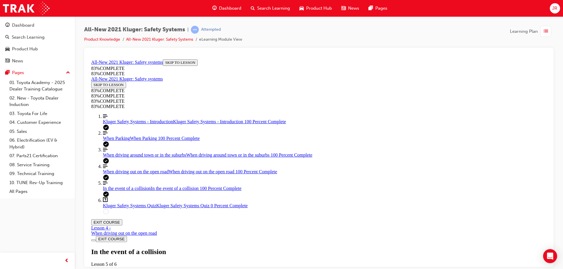
scroll to position [1388, 0]
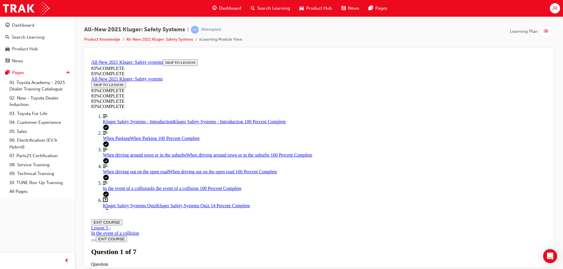
drag, startPoint x: 394, startPoint y: 154, endPoint x: 367, endPoint y: 159, distance: 27.8
drag, startPoint x: 267, startPoint y: 174, endPoint x: 307, endPoint y: 203, distance: 49.0
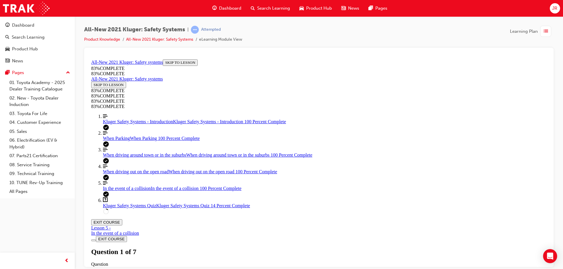
drag, startPoint x: 269, startPoint y: 150, endPoint x: 303, endPoint y: 152, distance: 34.1
drag, startPoint x: 270, startPoint y: 174, endPoint x: 335, endPoint y: 176, distance: 64.5
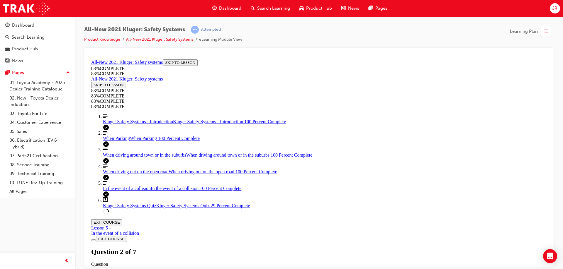
scroll to position [139, 0]
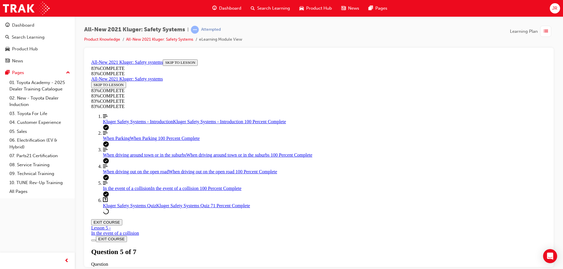
scroll to position [21, 0]
click at [353, 269] on div "All-New 2021 Kluger: Safety Systems | Attempted Product Knowledge All-New 2021 …" at bounding box center [281, 134] width 563 height 269
click at [351, 268] on div "All-New 2021 Kluger: Safety Systems | Attempted Product Knowledge All-New 2021 …" at bounding box center [281, 134] width 563 height 269
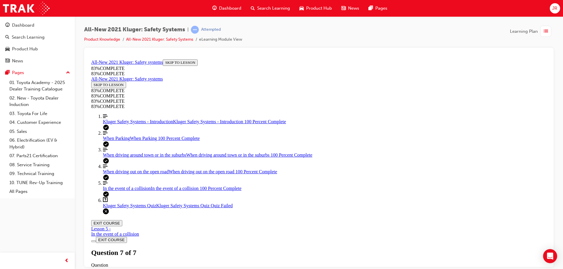
scroll to position [93, 0]
click at [258, 248] on div "Kluger Safety Systems Quiz Lesson 6 of 6 Now that you've gone through the Kluge…" at bounding box center [318, 268] width 455 height 40
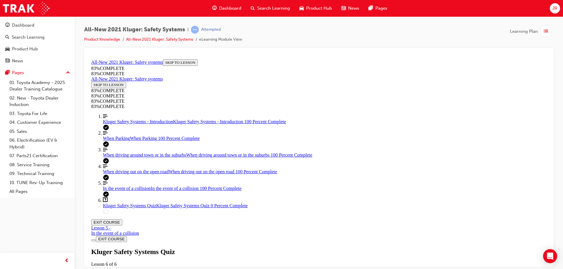
scroll to position [21, 0]
drag, startPoint x: 408, startPoint y: 154, endPoint x: 239, endPoint y: 137, distance: 169.8
copy p "In a collision, the body of the Kluger is designed to absorb and deflect as muc…"
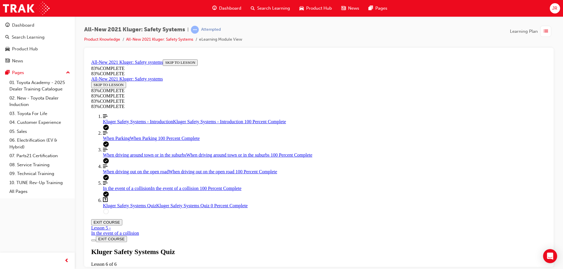
drag, startPoint x: 342, startPoint y: 169, endPoint x: 210, endPoint y: 137, distance: 134.9
drag, startPoint x: 294, startPoint y: 164, endPoint x: 261, endPoint y: 147, distance: 37.9
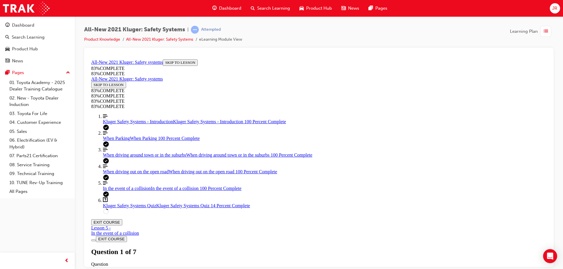
drag, startPoint x: 292, startPoint y: 151, endPoint x: 263, endPoint y: 153, distance: 29.7
drag, startPoint x: 274, startPoint y: 164, endPoint x: 253, endPoint y: 146, distance: 28.1
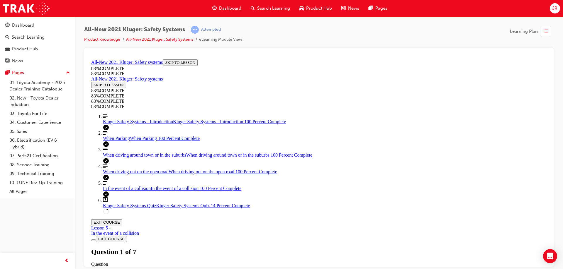
copy p "Your guest wants to know how they can disable both the lane keep steering assis…"
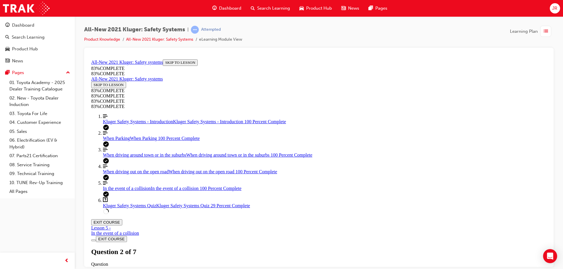
drag, startPoint x: 362, startPoint y: 158, endPoint x: 239, endPoint y: 145, distance: 124.1
copy p "Your guest mentions seeing something on TV where the car stopped on it's own af…"
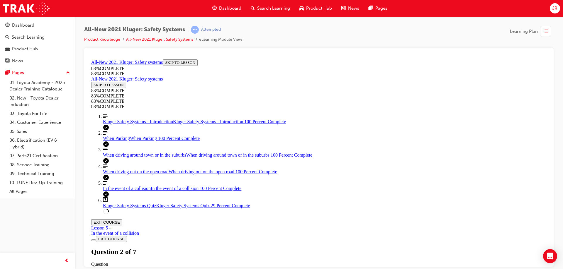
drag, startPoint x: 434, startPoint y: 162, endPoint x: 243, endPoint y: 135, distance: 193.1
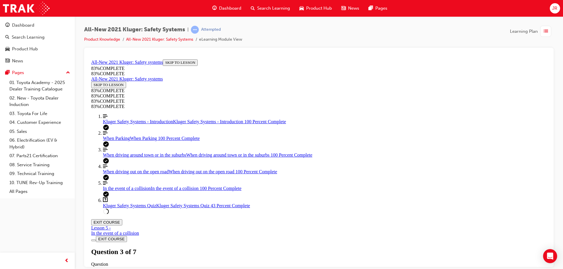
copy p "Besides automatically keeping a safe following distance between you and the veh…"
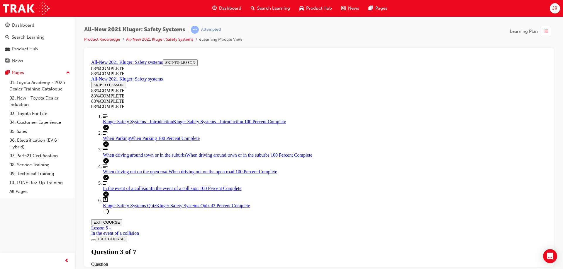
scroll to position [102, 0]
drag, startPoint x: 283, startPoint y: 210, endPoint x: 313, endPoint y: 210, distance: 29.9
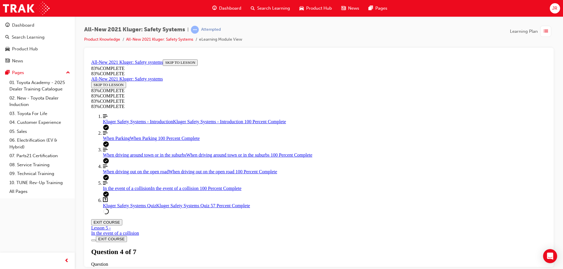
drag, startPoint x: 321, startPoint y: 174, endPoint x: 347, endPoint y: 174, distance: 25.2
drag, startPoint x: 340, startPoint y: 231, endPoint x: 363, endPoint y: 230, distance: 23.2
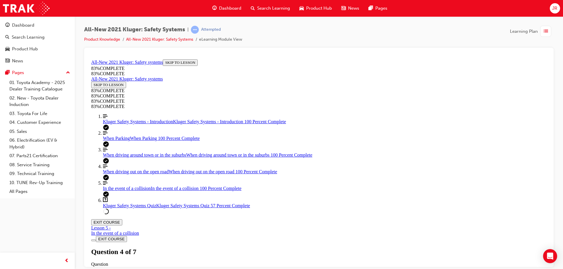
drag, startPoint x: 268, startPoint y: 100, endPoint x: 248, endPoint y: 83, distance: 26.2
copy p "Every now and then your guest notices "dots" leading to a car icon in the MID w…"
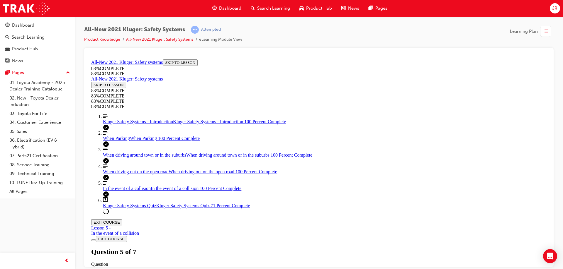
scroll to position [139, 0]
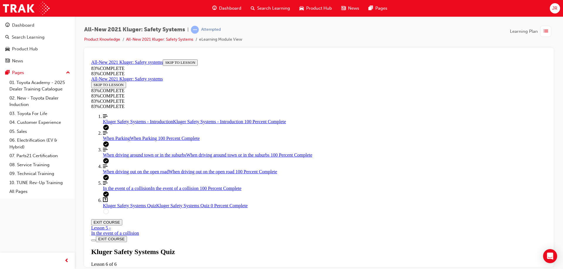
click at [286, 248] on div "Kluger Safety Systems Quiz Lesson 6 of 6 Now that you've gone through the Kluge…" at bounding box center [318, 268] width 455 height 40
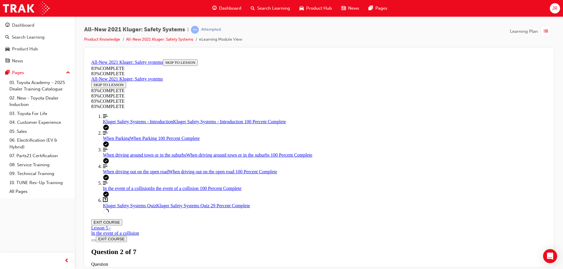
click at [126, 174] on span "When driving out on the open road" at bounding box center [136, 171] width 66 height 5
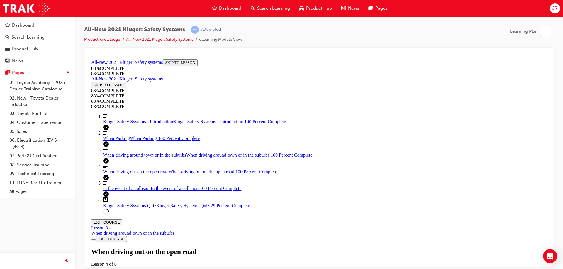
scroll to position [1515, 0]
click at [123, 208] on link "Question box Question mark inside of a square Kluger Safety Systems Quiz Kluger…" at bounding box center [325, 202] width 444 height 11
click at [133, 158] on div "When driving around town or in the suburbs When driving around town or in the s…" at bounding box center [325, 154] width 444 height 5
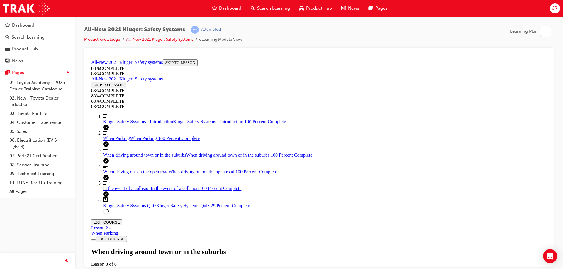
click at [130, 174] on span "When driving out on the open road" at bounding box center [136, 171] width 66 height 5
click at [129, 191] on link "Align left Three vertical lines aligned to the left In the event of a collision…" at bounding box center [325, 186] width 444 height 11
click at [117, 208] on span "Kluger Safety Systems Quiz" at bounding box center [129, 205] width 53 height 5
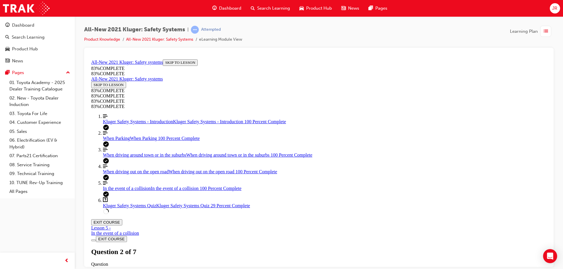
click at [128, 191] on span "In the event of a collision" at bounding box center [127, 188] width 48 height 5
click at [114, 208] on span "Kluger Safety Systems Quiz" at bounding box center [129, 205] width 53 height 5
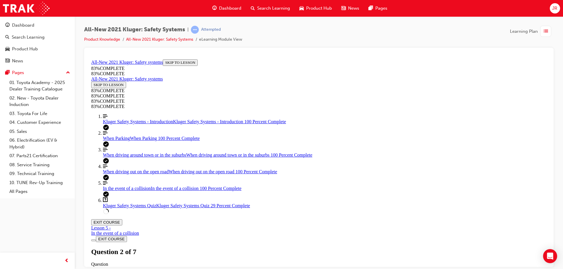
click at [133, 174] on span "When driving out on the open road" at bounding box center [136, 171] width 66 height 5
click at [122, 157] on span "When driving around town or in the suburbs" at bounding box center [144, 154] width 83 height 5
click at [105, 174] on span "When driving out on the open road" at bounding box center [136, 171] width 66 height 5
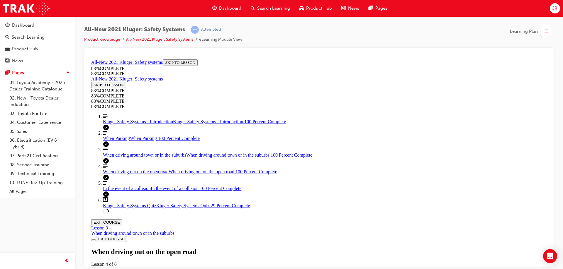
scroll to position [753, 0]
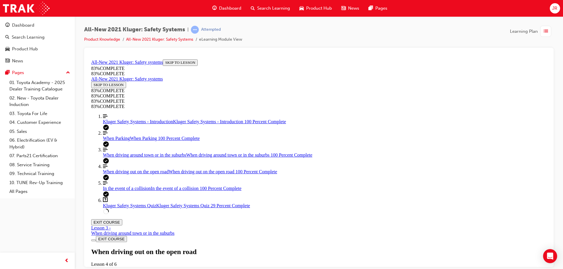
click at [118, 208] on span "Kluger Safety Systems Quiz" at bounding box center [129, 205] width 53 height 5
click at [133, 174] on span "When driving out on the open road" at bounding box center [136, 171] width 66 height 5
click at [127, 191] on link "Align left Three vertical lines aligned to the left In the event of a collision…" at bounding box center [325, 186] width 444 height 11
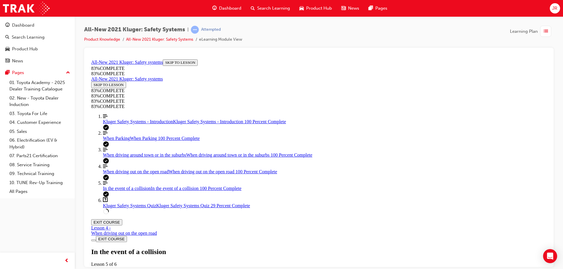
scroll to position [1423, 0]
click at [113, 174] on link "Align left Three vertical lines aligned to the left When driving out on the ope…" at bounding box center [325, 169] width 444 height 11
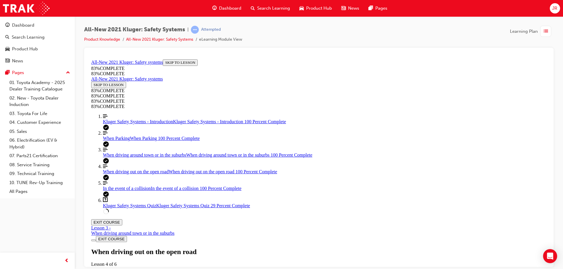
click at [123, 215] on ol "Align left Three vertical lines aligned to the left Kluger Safety Systems - Int…" at bounding box center [318, 164] width 455 height 101
click at [129, 208] on span "Kluger Safety Systems Quiz" at bounding box center [129, 205] width 53 height 5
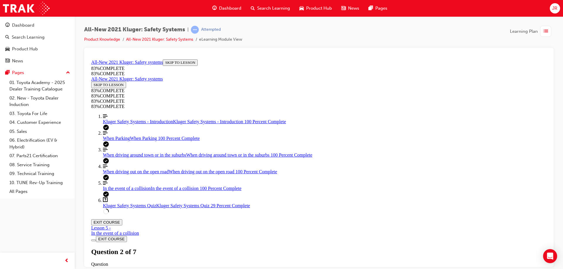
scroll to position [137, 0]
drag, startPoint x: 299, startPoint y: 178, endPoint x: 331, endPoint y: 233, distance: 63.2
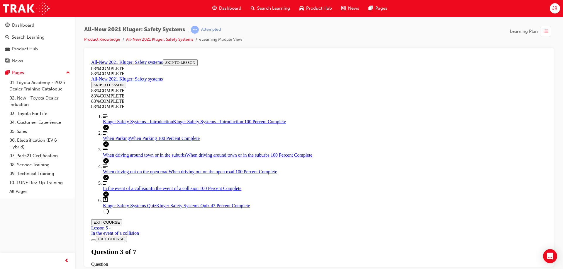
drag, startPoint x: 315, startPoint y: 207, endPoint x: 346, endPoint y: 207, distance: 31.1
drag, startPoint x: 326, startPoint y: 177, endPoint x: 361, endPoint y: 179, distance: 35.2
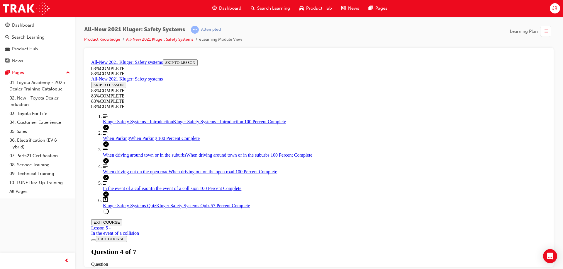
scroll to position [80, 0]
click at [137, 174] on span "When driving out on the open road" at bounding box center [136, 171] width 66 height 5
click at [130, 158] on div "When driving around town or in the suburbs When driving around town or in the s…" at bounding box center [325, 154] width 444 height 5
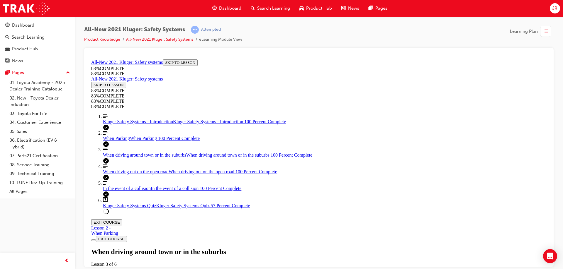
click at [134, 208] on span "Kluger Safety Systems Quiz" at bounding box center [129, 205] width 53 height 5
click at [136, 157] on span "When driving around town or in the suburbs" at bounding box center [144, 154] width 83 height 5
click at [121, 208] on link "Question box Question mark inside of a square Kluger Safety Systems Quiz Kluger…" at bounding box center [325, 202] width 444 height 11
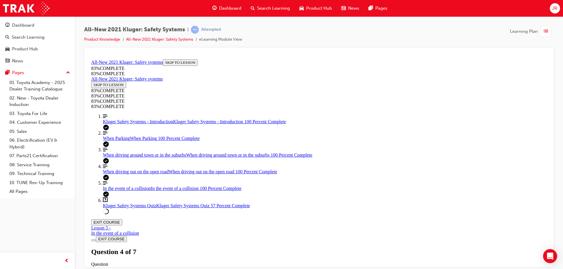
click at [129, 191] on span "In the event of a collision" at bounding box center [127, 188] width 48 height 5
click at [130, 208] on span "Kluger Safety Systems Quiz" at bounding box center [129, 205] width 53 height 5
click at [132, 191] on link "Align left Three vertical lines aligned to the left In the event of a collision…" at bounding box center [325, 186] width 444 height 11
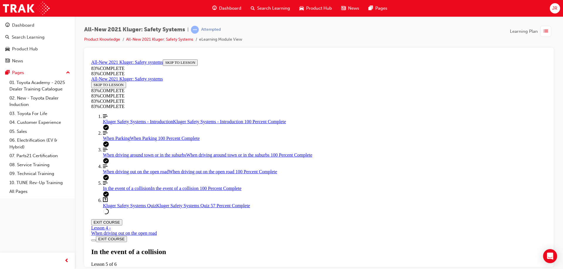
click at [139, 174] on span "When driving out on the open road" at bounding box center [136, 171] width 66 height 5
click at [141, 157] on span "When driving around town or in the suburbs" at bounding box center [144, 154] width 83 height 5
click at [128, 208] on span "Kluger Safety Systems Quiz" at bounding box center [129, 205] width 53 height 5
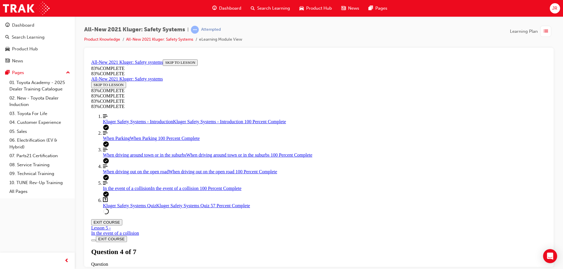
click at [124, 157] on span "When driving around town or in the suburbs" at bounding box center [144, 154] width 83 height 5
click at [119, 174] on div "When driving out on the open road When driving out on the open road 100 Percent…" at bounding box center [325, 171] width 444 height 5
click at [117, 191] on link "Align left Three vertical lines aligned to the left In the event of a collision…" at bounding box center [325, 186] width 444 height 11
click at [120, 208] on span "Kluger Safety Systems Quiz" at bounding box center [129, 205] width 53 height 5
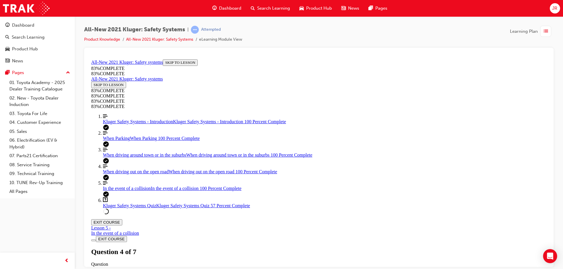
scroll to position [20, 0]
click at [133, 124] on link "Align left Three vertical lines aligned to the left Kluger Safety Systems - Int…" at bounding box center [325, 119] width 444 height 11
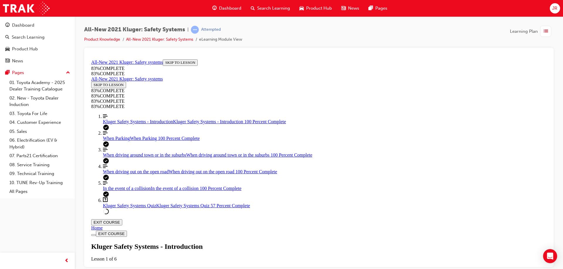
click at [126, 141] on div "When Parking When Parking 100 Percent Complete" at bounding box center [325, 138] width 444 height 5
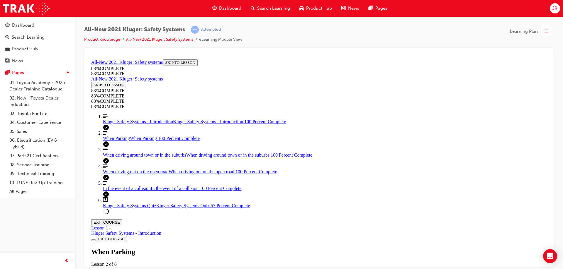
click at [120, 157] on span "When driving around town or in the suburbs" at bounding box center [144, 154] width 83 height 5
click at [114, 174] on div "When driving out on the open road When driving out on the open road 100 Percent…" at bounding box center [325, 171] width 444 height 5
click at [108, 191] on link "Align left Three vertical lines aligned to the left In the event of a collision…" at bounding box center [325, 186] width 444 height 11
click at [108, 208] on span "Kluger Safety Systems Quiz" at bounding box center [129, 205] width 53 height 5
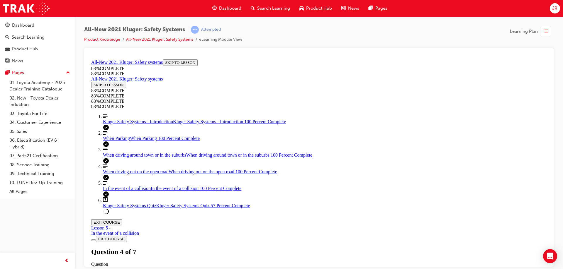
click at [123, 124] on span "Kluger Safety Systems - Introduction" at bounding box center [138, 121] width 70 height 5
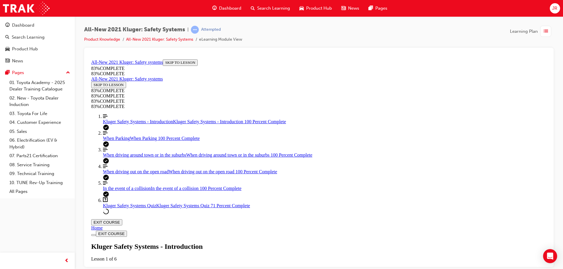
click at [131, 208] on span "Kluger Safety Systems Quiz" at bounding box center [129, 205] width 53 height 5
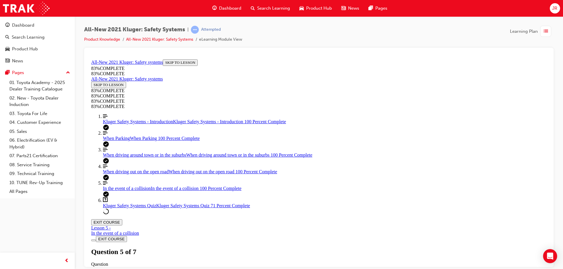
click at [112, 124] on link "Align left Three vertical lines aligned to the left Kluger Safety Systems - Int…" at bounding box center [325, 119] width 444 height 11
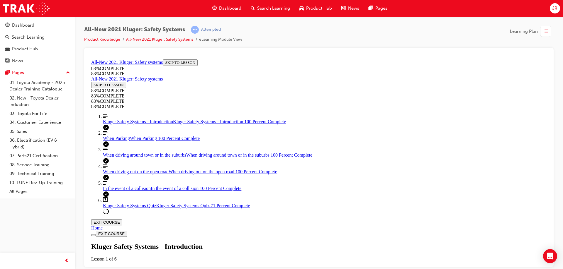
click at [109, 141] on span "When Parking" at bounding box center [116, 138] width 27 height 5
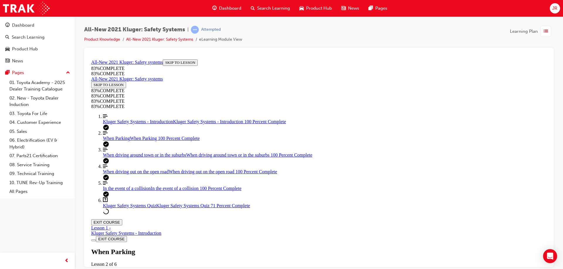
click at [126, 208] on link "Question box Question mark inside of a square Kluger Safety Systems Quiz Kluger…" at bounding box center [325, 202] width 444 height 11
click at [123, 157] on span "When driving around town or in the suburbs" at bounding box center [144, 154] width 83 height 5
drag, startPoint x: 162, startPoint y: 203, endPoint x: 172, endPoint y: 262, distance: 60.6
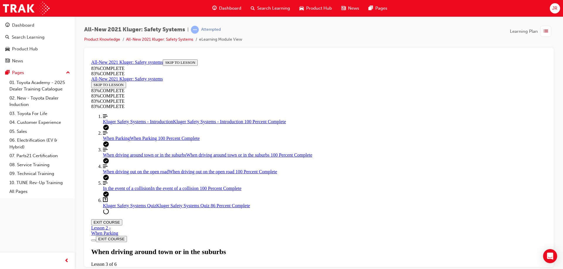
click at [162, 174] on link "Align left Three vertical lines aligned to the left When driving out on the ope…" at bounding box center [325, 169] width 444 height 11
click at [117, 191] on link "Align left Three vertical lines aligned to the left In the event of a collision…" at bounding box center [325, 186] width 444 height 11
click at [129, 208] on link "Question box Question mark inside of a square Kluger Safety Systems Quiz Kluger…" at bounding box center [325, 202] width 444 height 11
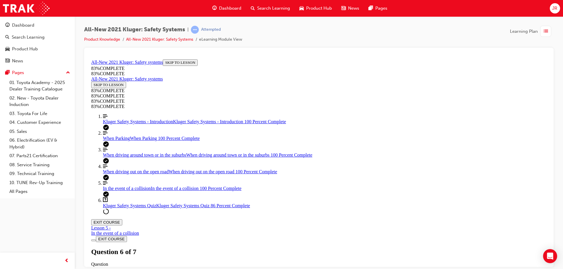
drag, startPoint x: 363, startPoint y: 107, endPoint x: 251, endPoint y: 89, distance: 113.7
copy p "Besides automatically keeping a safe following distance between you and the veh…"
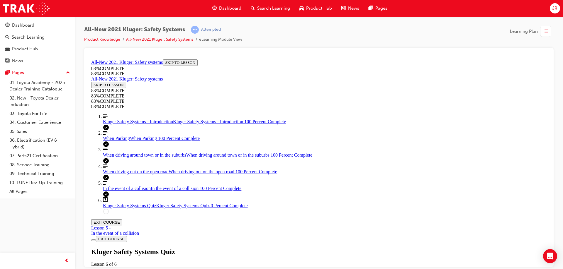
scroll to position [169, 0]
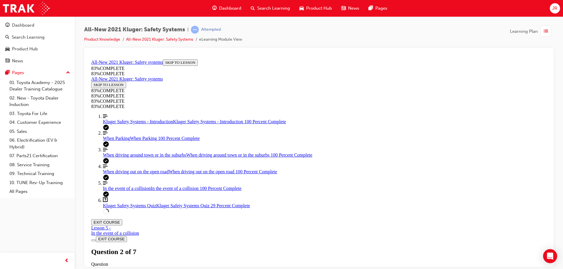
drag, startPoint x: 315, startPoint y: 183, endPoint x: 339, endPoint y: 183, distance: 23.5
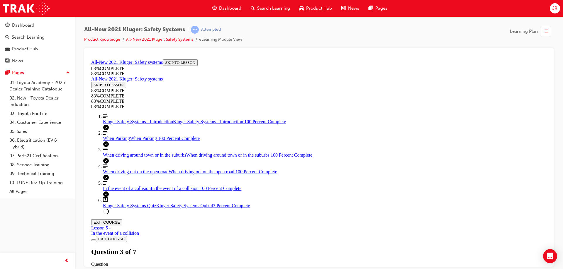
drag, startPoint x: 319, startPoint y: 233, endPoint x: 381, endPoint y: 197, distance: 71.5
drag, startPoint x: 343, startPoint y: 181, endPoint x: 365, endPoint y: 231, distance: 55.0
drag, startPoint x: 311, startPoint y: 181, endPoint x: 347, endPoint y: 177, distance: 35.6
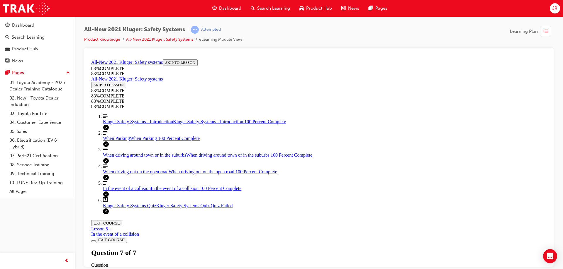
click at [251, 248] on div "Kluger Safety Systems Quiz Lesson 6 of 6 Now that you've gone through the Kluge…" at bounding box center [318, 268] width 455 height 40
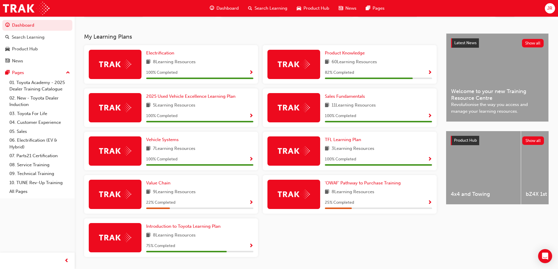
scroll to position [106, 0]
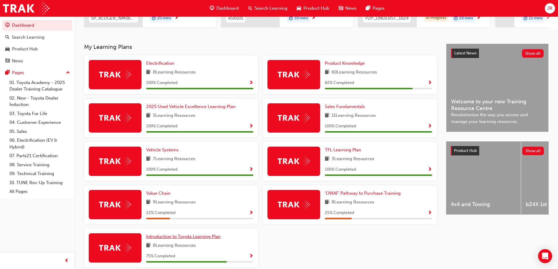
click at [203, 240] on span "Introduction to Toyota Learning Plan" at bounding box center [183, 236] width 74 height 5
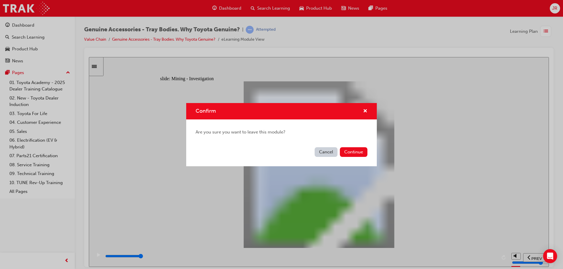
click at [326, 154] on button "Cancel" at bounding box center [326, 152] width 23 height 10
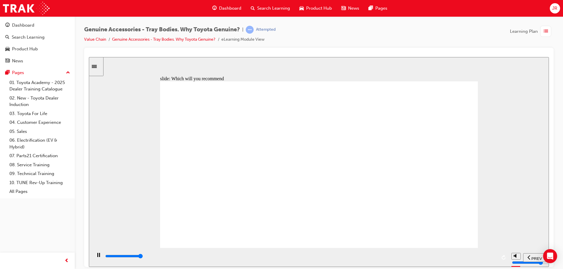
type input "9000"
radio input "true"
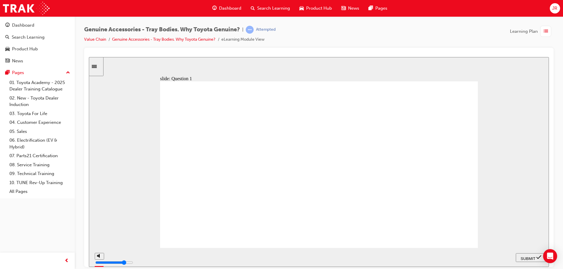
click at [524, 259] on span "SUBMIT" at bounding box center [528, 259] width 15 height 4
radio input "true"
click at [522, 255] on div "SUBMIT" at bounding box center [531, 258] width 26 height 6
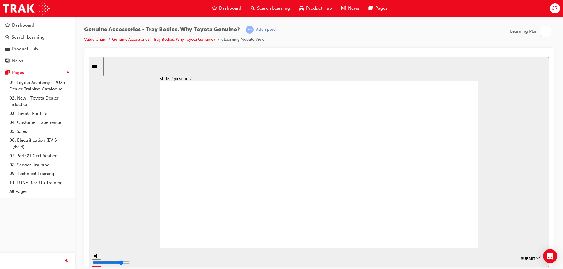
radio input "true"
click at [518, 258] on div "SUBMIT" at bounding box center [531, 258] width 26 height 6
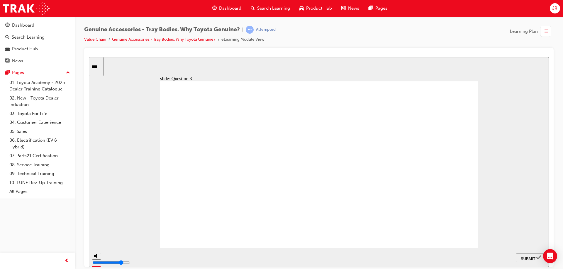
radio input "false"
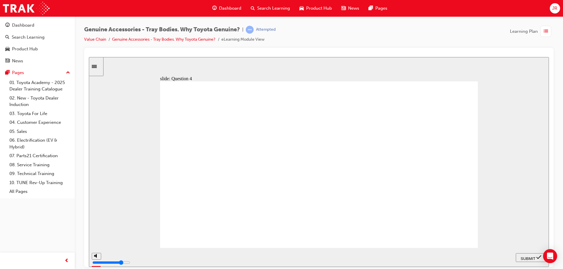
radio input "false"
radio input "true"
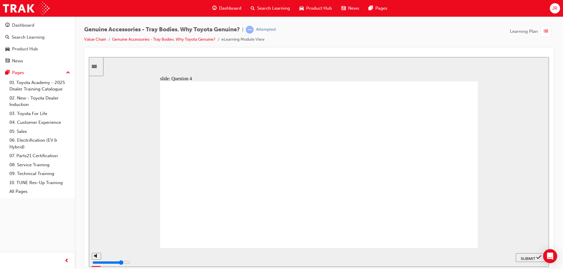
radio input "false"
radio input "true"
click at [527, 259] on span "SUBMIT" at bounding box center [528, 259] width 15 height 4
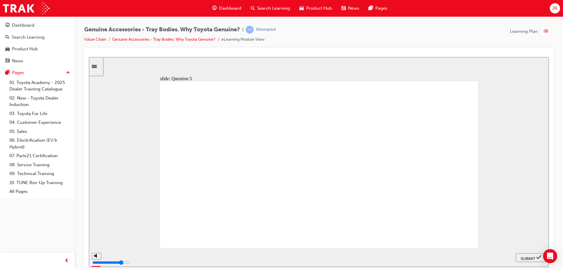
radio input "false"
radio input "true"
click at [537, 252] on nav "PREV NEXT SUBMIT" at bounding box center [531, 257] width 30 height 19
click at [533, 257] on span "SUBMIT" at bounding box center [528, 259] width 15 height 4
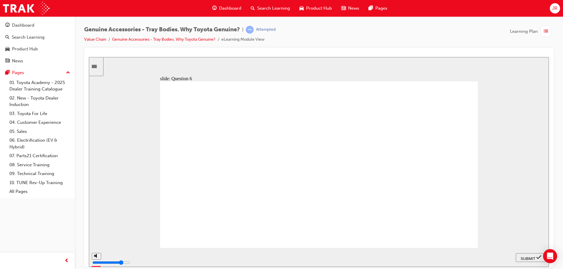
radio input "true"
click at [521, 259] on span "SUBMIT" at bounding box center [528, 259] width 15 height 4
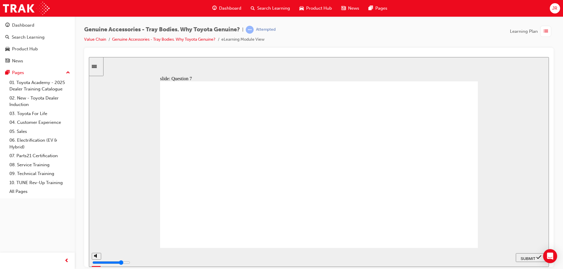
radio input "false"
radio input "true"
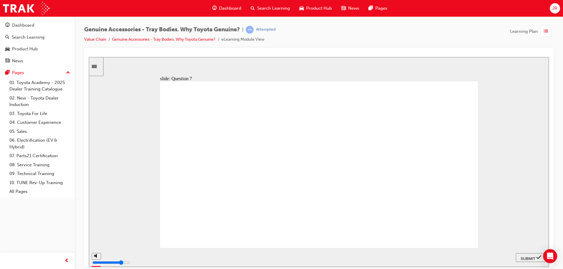
click at [521, 258] on span "SUBMIT" at bounding box center [528, 259] width 15 height 4
radio input "false"
radio input "true"
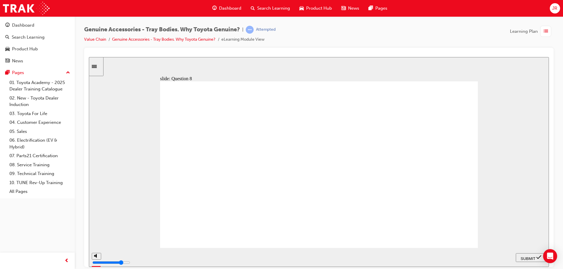
click at [530, 257] on span "SUBMIT" at bounding box center [528, 259] width 15 height 4
radio input "true"
click at [533, 259] on span "SUBMIT" at bounding box center [528, 259] width 15 height 4
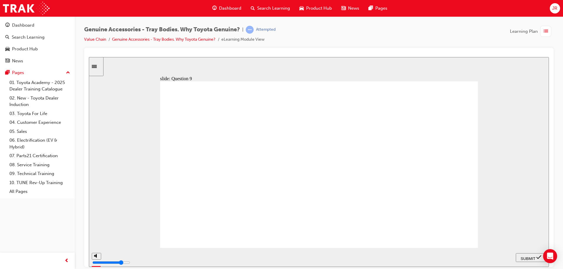
radio input "true"
click at [520, 260] on div "SUBMIT" at bounding box center [531, 258] width 26 height 6
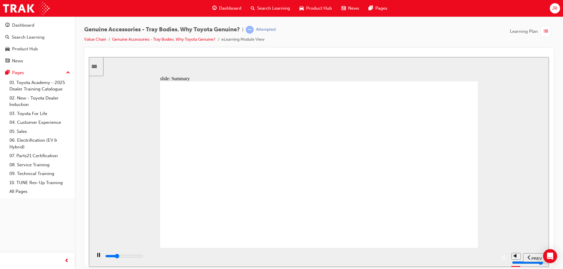
type input "21500"
click at [141, 40] on link "Genuine Accessories - Tray Bodies. Why Toyota Genuine?" at bounding box center [163, 39] width 103 height 5
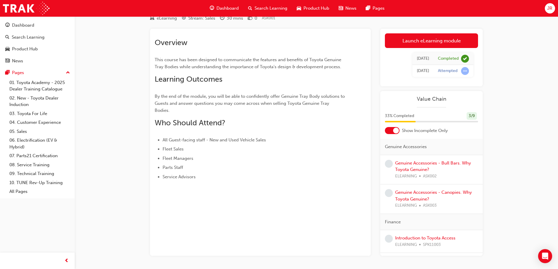
scroll to position [44, 0]
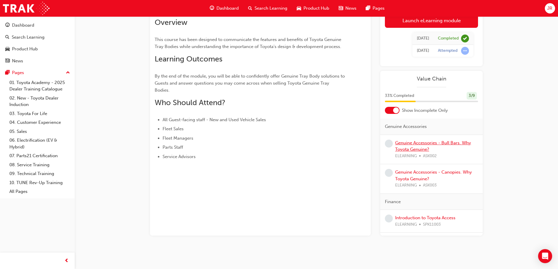
click at [418, 147] on link "Genuine Accessories - Bull Bars. Why Toyota Genuine?" at bounding box center [433, 146] width 76 height 12
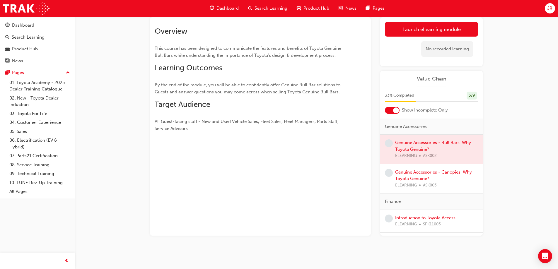
click at [423, 150] on div at bounding box center [432, 149] width 103 height 29
click at [420, 28] on link "Launch eLearning module" at bounding box center [431, 29] width 93 height 15
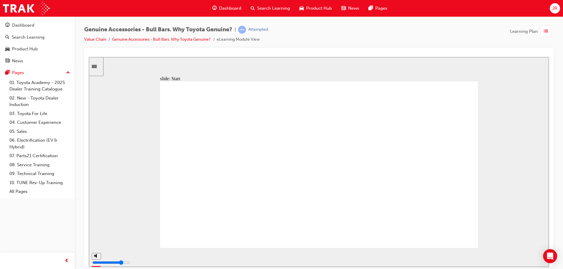
click at [433, 251] on div "playback controls" at bounding box center [300, 257] width 417 height 19
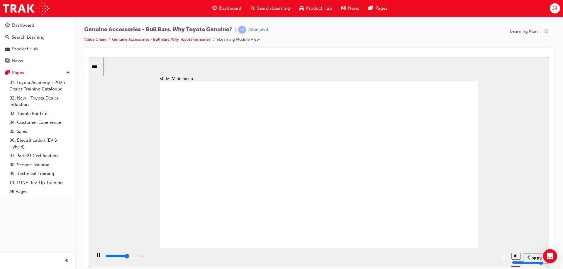
click at [153, 171] on div "slide: Main menu Let’s see… Rectangle 1 Rectangle 1 Rectangle 1 Rectangle 1 Gro…" at bounding box center [319, 162] width 460 height 210
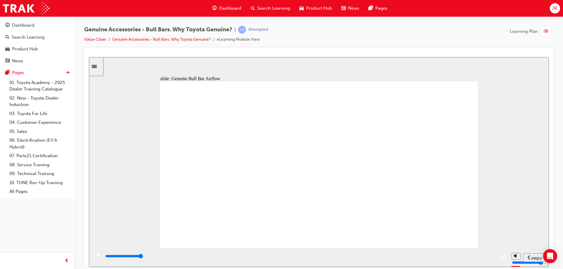
drag, startPoint x: 458, startPoint y: 84, endPoint x: 457, endPoint y: 90, distance: 5.7
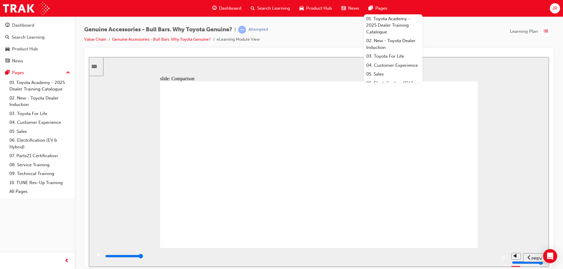
click at [471, 22] on div "Genuine Accessories - Bull Bars. Why Toyota Genuine? | Attempted Value Chain Ge…" at bounding box center [319, 135] width 488 height 238
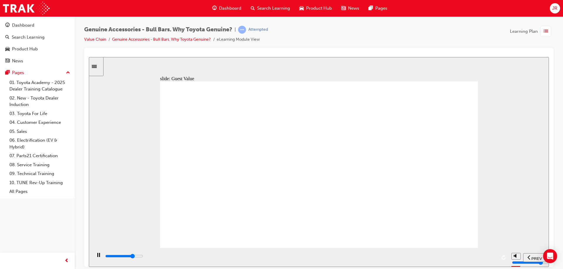
drag, startPoint x: 245, startPoint y: 214, endPoint x: 269, endPoint y: 211, distance: 23.9
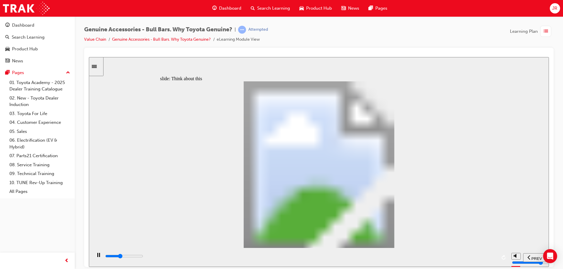
type input "7700"
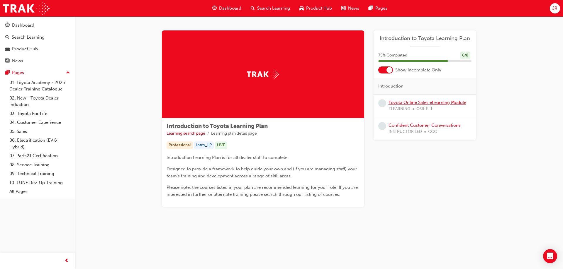
click at [444, 104] on link "Toyota Online Sales eLearning Module" at bounding box center [427, 102] width 78 height 5
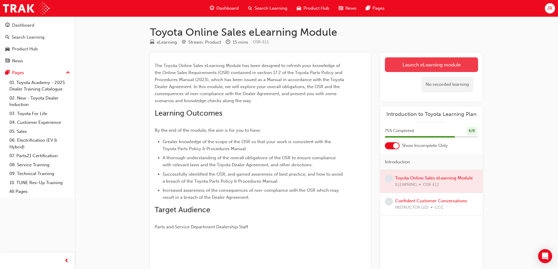
click at [432, 64] on link "Launch eLearning module" at bounding box center [431, 64] width 93 height 15
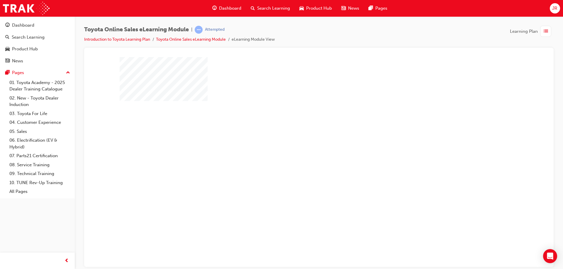
click at [302, 145] on div "play" at bounding box center [302, 145] width 0 height 0
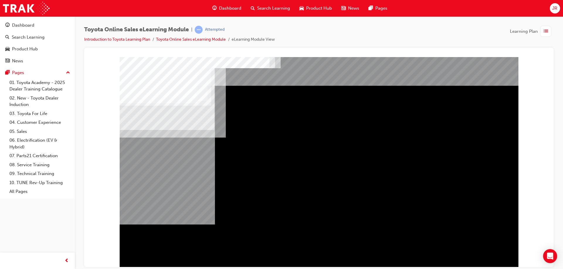
drag, startPoint x: 152, startPoint y: 124, endPoint x: 159, endPoint y: 131, distance: 9.7
click at [153, 125] on div "Navigation" at bounding box center [319, 162] width 399 height 211
click at [503, 255] on div "Navigation" at bounding box center [319, 162] width 399 height 211
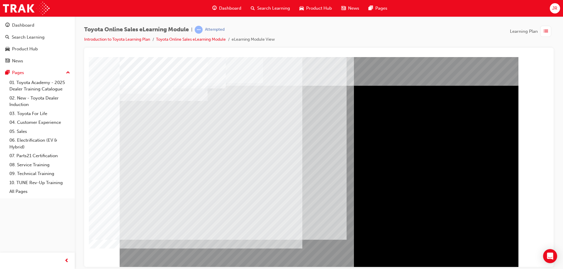
drag, startPoint x: 145, startPoint y: 167, endPoint x: 145, endPoint y: 198, distance: 31.7
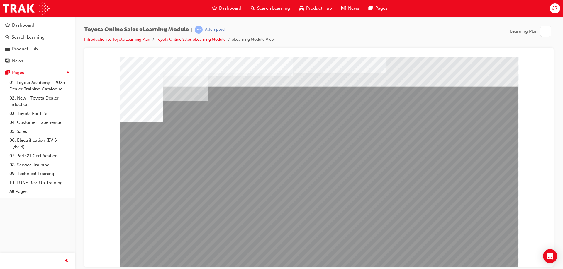
drag, startPoint x: 247, startPoint y: 204, endPoint x: 258, endPoint y: 205, distance: 11.2
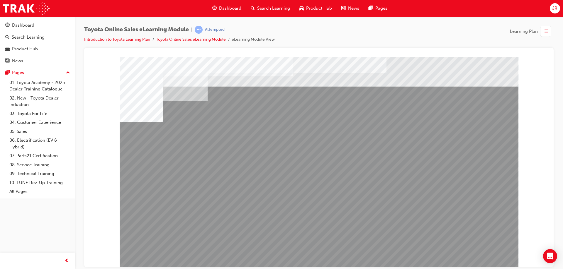
drag, startPoint x: 468, startPoint y: 181, endPoint x: 448, endPoint y: 181, distance: 20.2
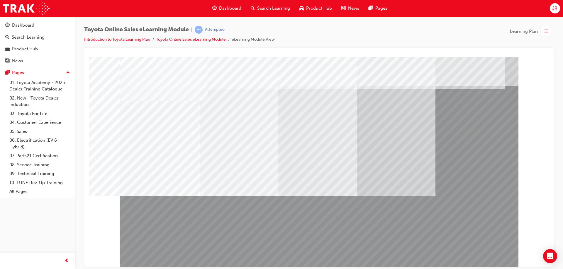
drag, startPoint x: 322, startPoint y: 236, endPoint x: 262, endPoint y: 236, distance: 60.4
click at [262, 236] on div at bounding box center [319, 162] width 399 height 211
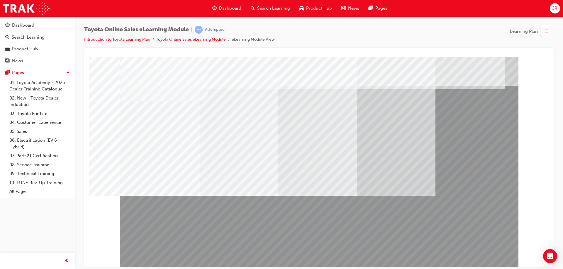
drag, startPoint x: 123, startPoint y: 232, endPoint x: 183, endPoint y: 232, distance: 60.4
click at [182, 232] on div at bounding box center [319, 162] width 399 height 211
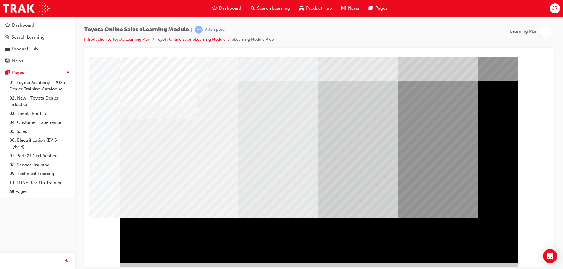
scroll to position [10, 0]
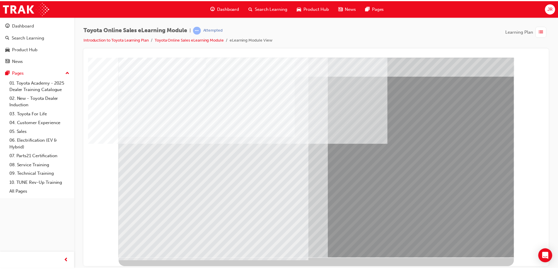
scroll to position [0, 0]
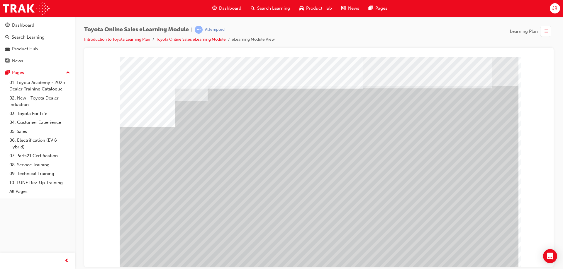
drag, startPoint x: 183, startPoint y: 208, endPoint x: 203, endPoint y: 206, distance: 20.3
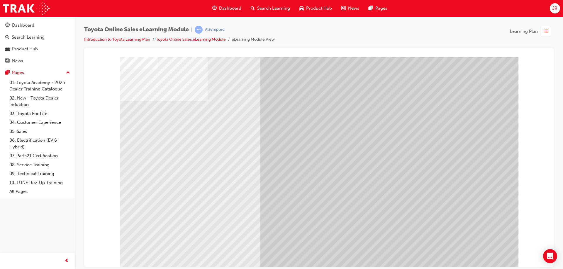
drag, startPoint x: 295, startPoint y: 215, endPoint x: 315, endPoint y: 215, distance: 20.0
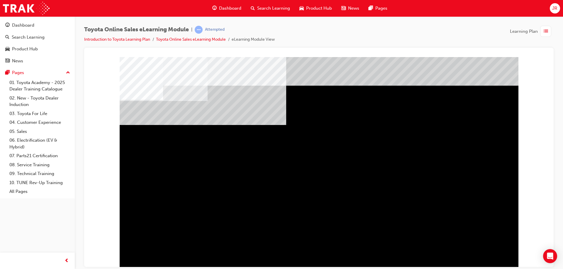
click at [158, 217] on div "multistate" at bounding box center [139, 211] width 38 height 12
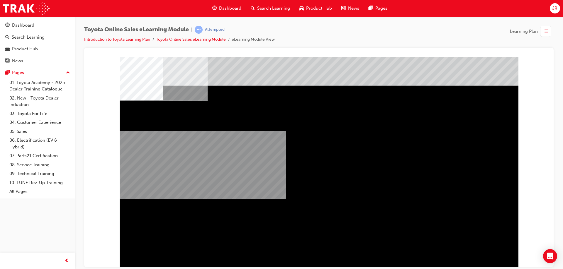
drag, startPoint x: 146, startPoint y: 188, endPoint x: 241, endPoint y: 197, distance: 95.5
click at [231, 197] on div "multistate" at bounding box center [319, 162] width 399 height 211
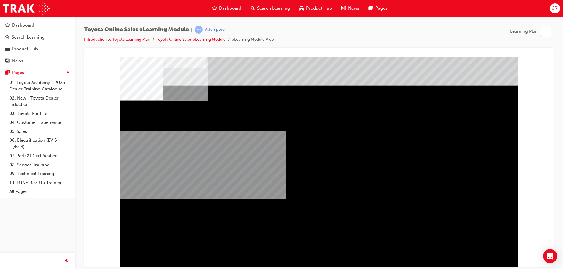
drag, startPoint x: 446, startPoint y: 213, endPoint x: 257, endPoint y: 183, distance: 192.1
click at [412, 191] on div "multistate" at bounding box center [319, 162] width 399 height 211
click at [164, 261] on div "multistate" at bounding box center [319, 162] width 399 height 211
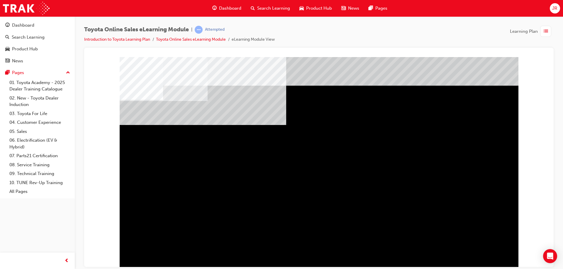
click at [371, 219] on div "multistate" at bounding box center [319, 162] width 399 height 211
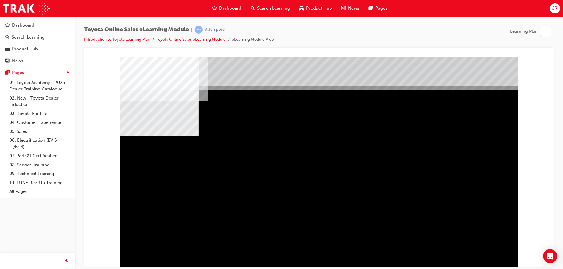
click at [481, 264] on div "multistate" at bounding box center [319, 162] width 399 height 211
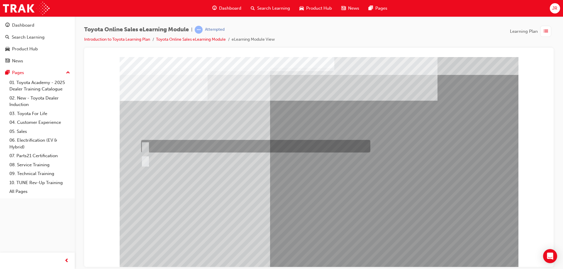
click at [168, 148] on div at bounding box center [254, 146] width 229 height 13
radio input "true"
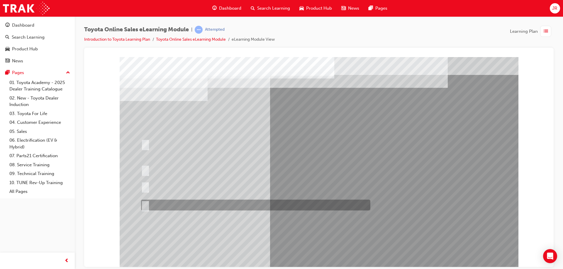
click at [257, 204] on div at bounding box center [254, 205] width 229 height 11
radio input "true"
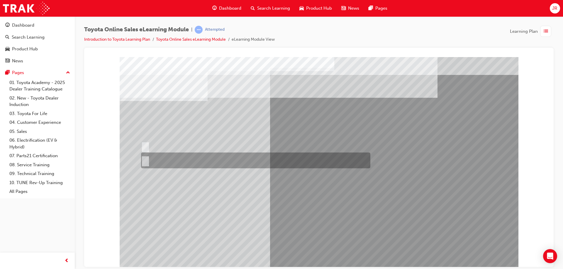
click at [206, 160] on div at bounding box center [254, 161] width 229 height 16
radio input "true"
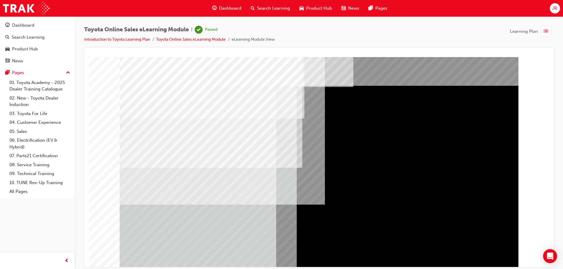
click at [519, 59] on div at bounding box center [318, 59] width 455 height 0
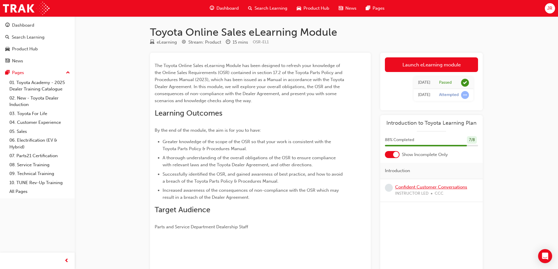
click at [433, 187] on link "Confident Customer Conversations" at bounding box center [431, 187] width 72 height 5
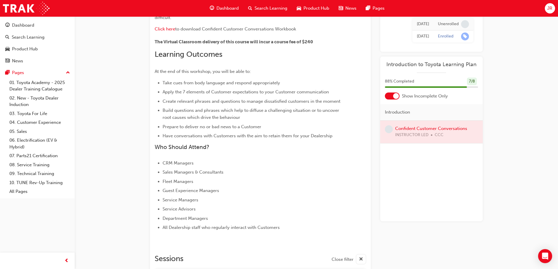
scroll to position [121, 0]
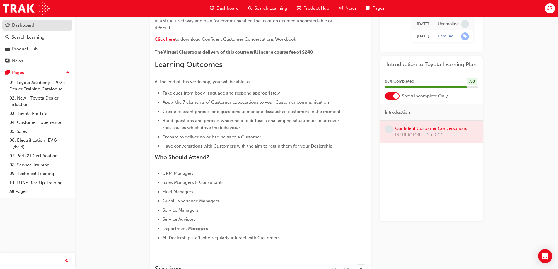
click at [32, 29] on link "Dashboard" at bounding box center [37, 25] width 70 height 11
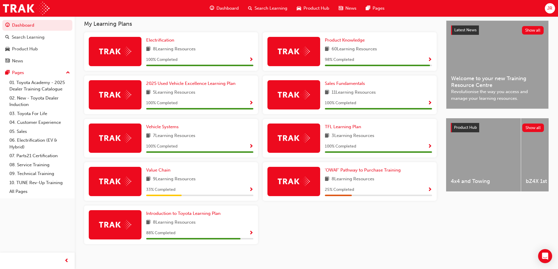
scroll to position [135, 0]
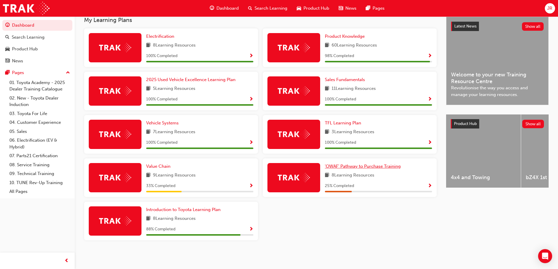
click at [391, 169] on span "'OWAF' Pathway to Purchase Training" at bounding box center [363, 166] width 76 height 5
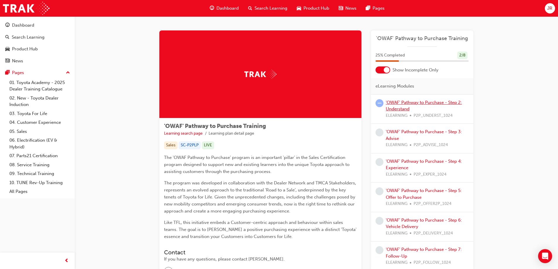
click at [424, 103] on link "'OWAF' Pathway to Purchase - Step 2: Understand" at bounding box center [424, 106] width 76 height 12
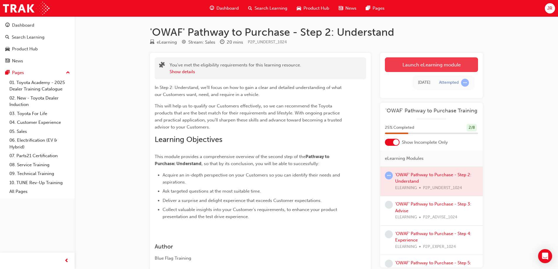
click at [437, 63] on link "Launch eLearning module" at bounding box center [431, 64] width 93 height 15
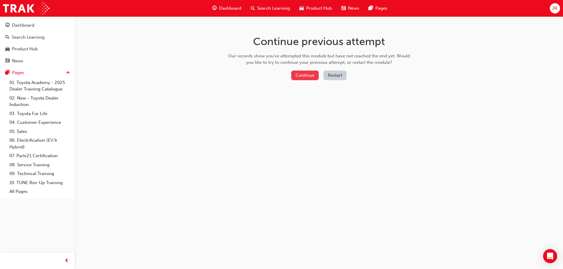
click at [301, 71] on button "Continue" at bounding box center [305, 76] width 28 height 10
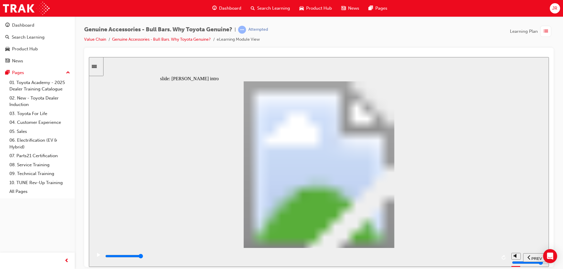
type input "8500"
type input "102"
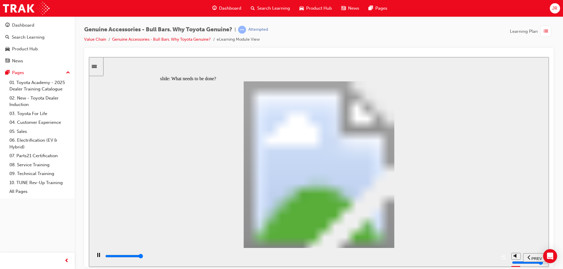
type input "5100"
type input "0"
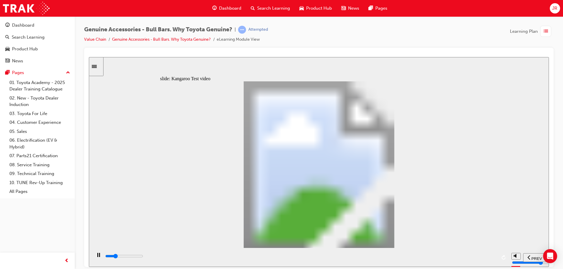
type input "5100"
type input "0"
type input "5100"
type input "0"
type input "5200"
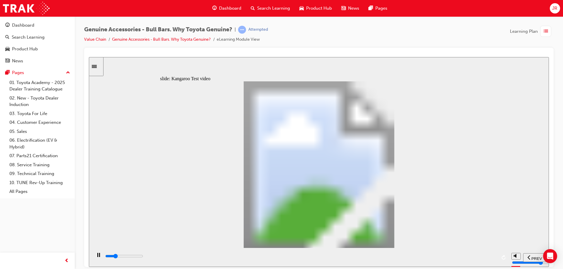
type input "0"
type input "5200"
type input "0"
type input "5200"
type input "0"
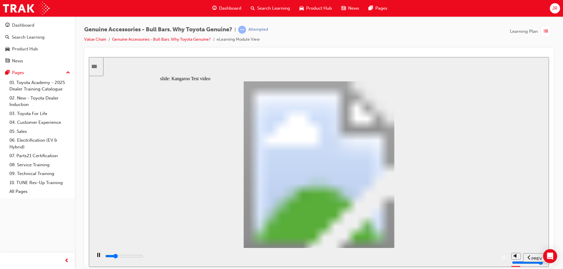
type input "5200"
type input "0"
type input "5200"
type input "0"
type input "5200"
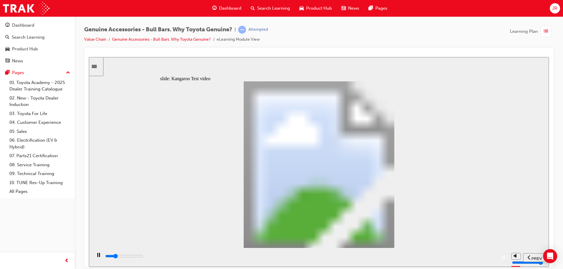
type input "0"
type input "5300"
type input "0"
type input "5300"
type input "0"
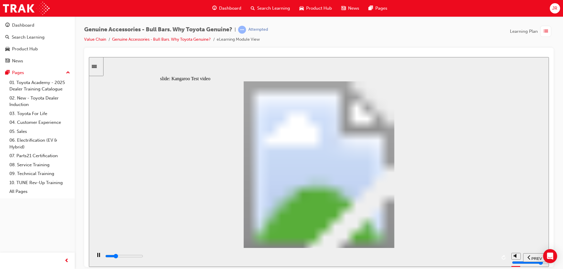
type input "5300"
type input "0"
type input "5300"
type input "0"
type input "5300"
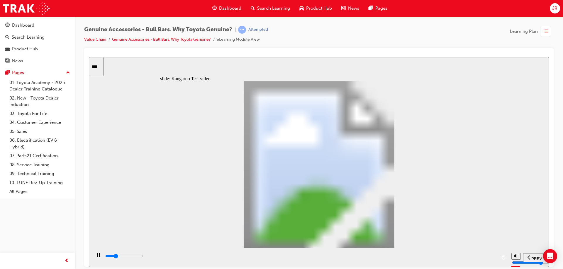
type input "0"
type input "5300"
type input "0"
type input "5400"
type input "0"
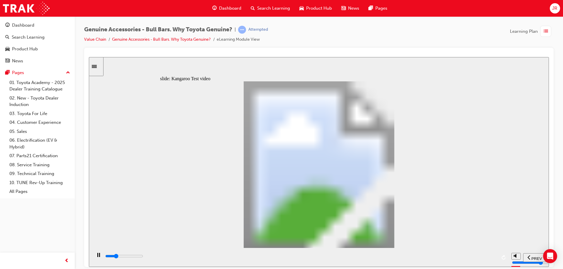
type input "5600"
type input "1"
type input "5900"
type input "1"
type input "6200"
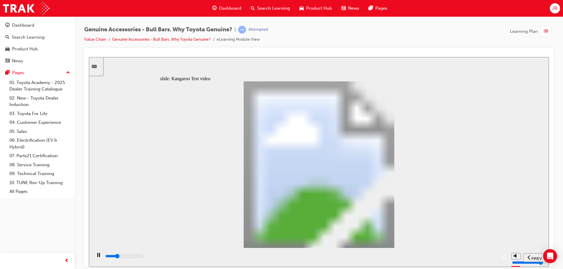
type input "1"
type input "6400"
type input "2"
type input "6700"
type input "2"
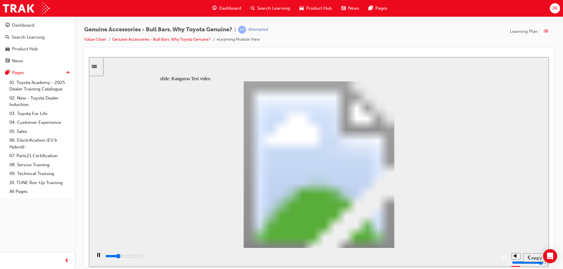
type input "7000"
type input "2"
type input "7200"
type input "2"
type input "7500"
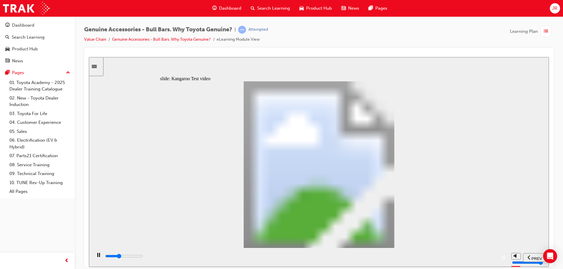
type input "3"
type input "7800"
type input "3"
type input "8000"
type input "3"
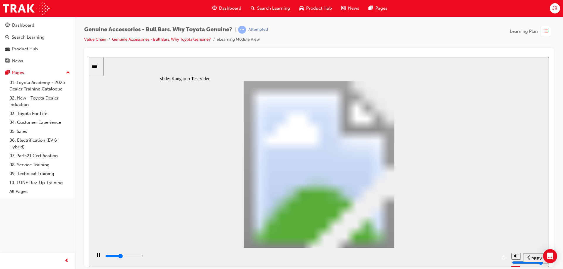
type input "8300"
type input "3"
type input "8600"
type input "4"
type input "8800"
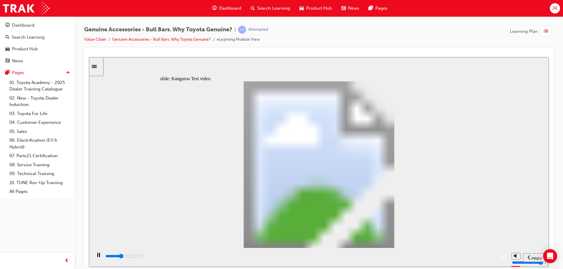
type input "4"
type input "9100"
type input "4"
type input "9400"
type input "4"
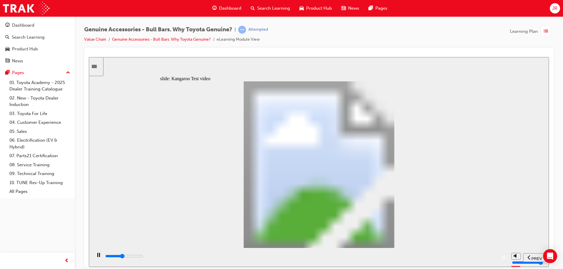
type input "9600"
type input "5"
type input "9900"
type input "5"
type input "10200"
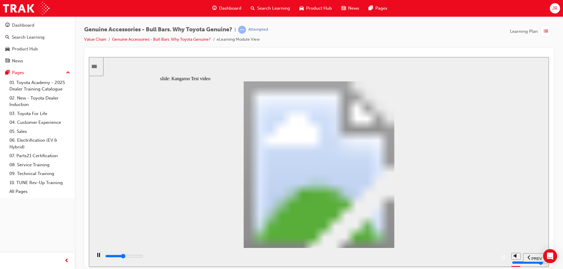
type input "5"
type input "10400"
type input "6"
type input "10700"
type input "6"
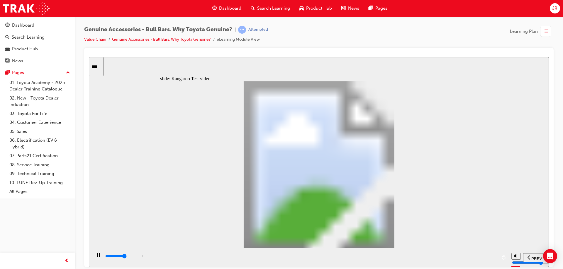
type input "10900"
type input "6"
type input "11200"
type input "6"
type input "11500"
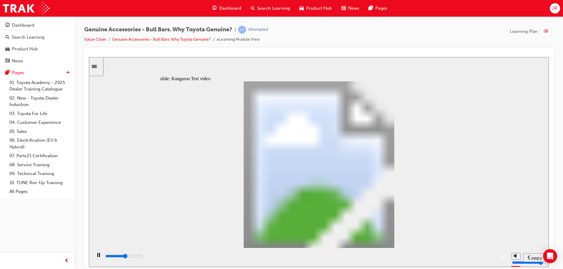
type input "7"
type input "11700"
type input "7"
type input "12000"
type input "7"
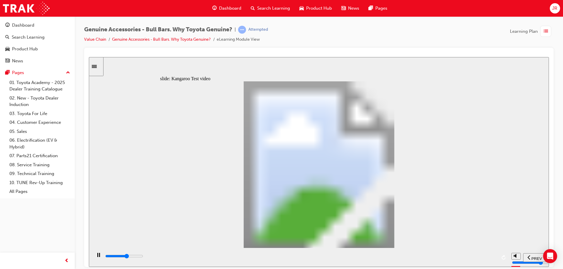
type input "12300"
type input "7"
type input "12500"
type input "8"
type input "12800"
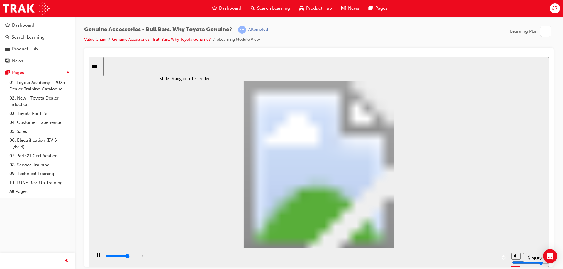
type input "8"
type input "13100"
type input "8"
type input "13300"
type input "8"
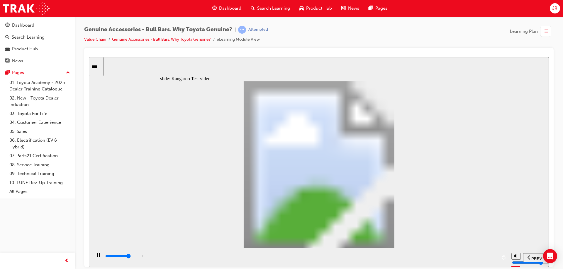
type input "13600"
type input "9"
type input "13900"
type input "9"
type input "14100"
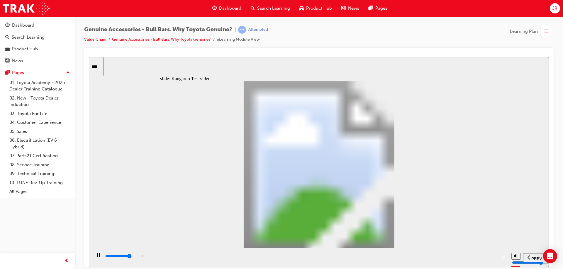
type input "9"
type input "14400"
type input "10"
type input "14700"
type input "10"
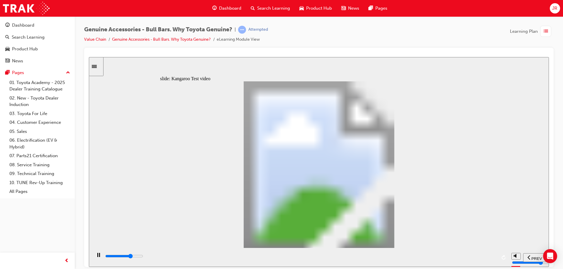
type input "14900"
type input "10"
type input "15200"
type input "10"
type input "15500"
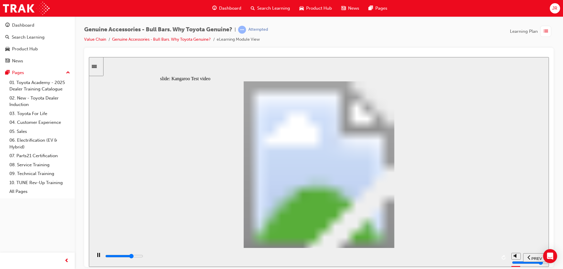
type input "11"
type input "15700"
type input "11"
type input "16000"
type input "11"
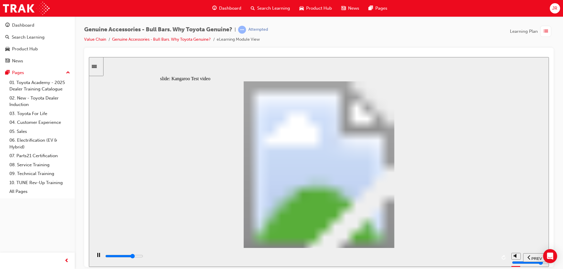
type input "16300"
type input "11"
type input "16500"
type input "12"
type input "16800"
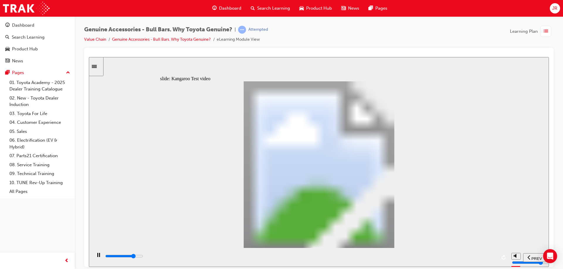
type input "12"
type input "17000"
type input "12"
type input "17300"
type input "12"
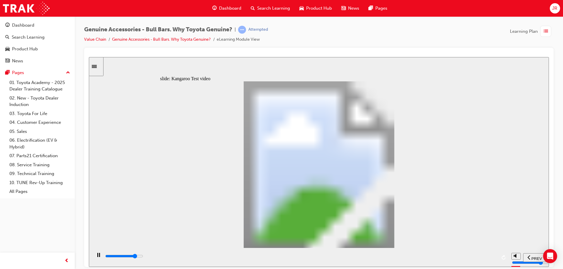
type input "17600"
type input "13"
type input "17800"
type input "13"
type input "18100"
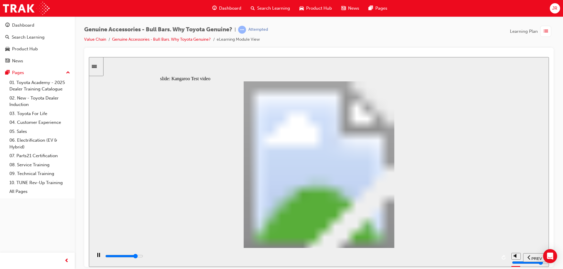
type input "13"
type input "18400"
type input "14"
type input "18600"
type input "14"
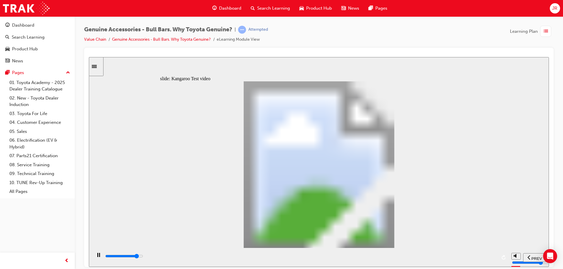
type input "18900"
type input "14"
type input "19200"
type input "14"
type input "19500"
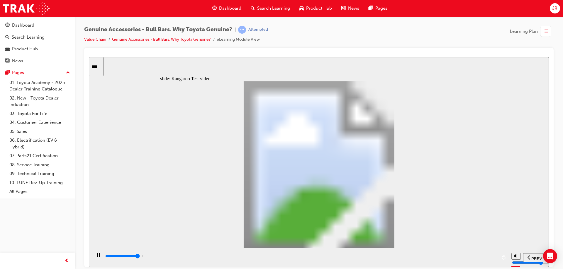
type input "15"
type input "19700"
type input "15"
type input "20000"
type input "15"
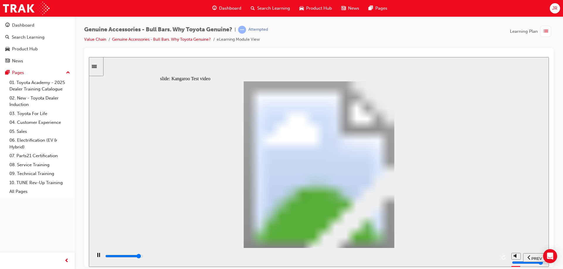
type input "20300"
type input "15"
type input "20500"
type input "16"
type input "20800"
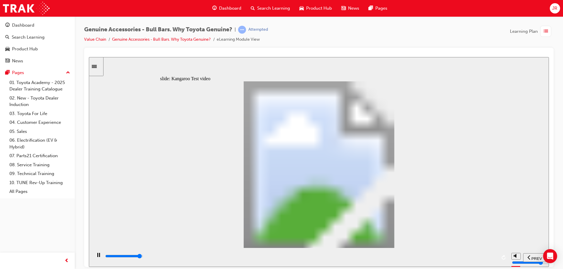
type input "16"
type input "21000"
type input "16"
type input "21300"
type input "16"
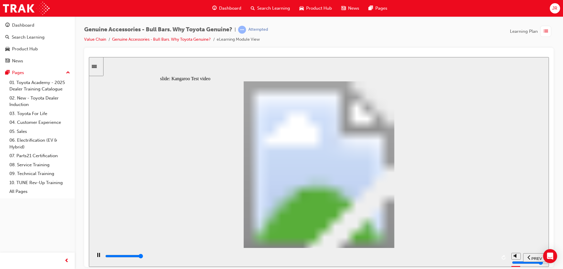
type input "21500"
type input "22"
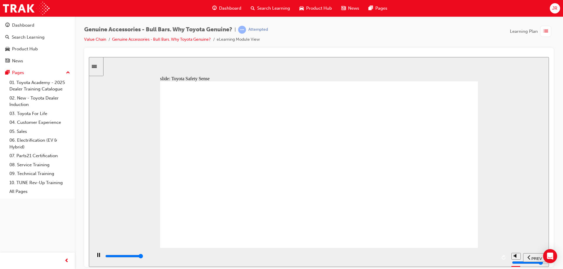
type input "39500"
